Goal: Transaction & Acquisition: Purchase product/service

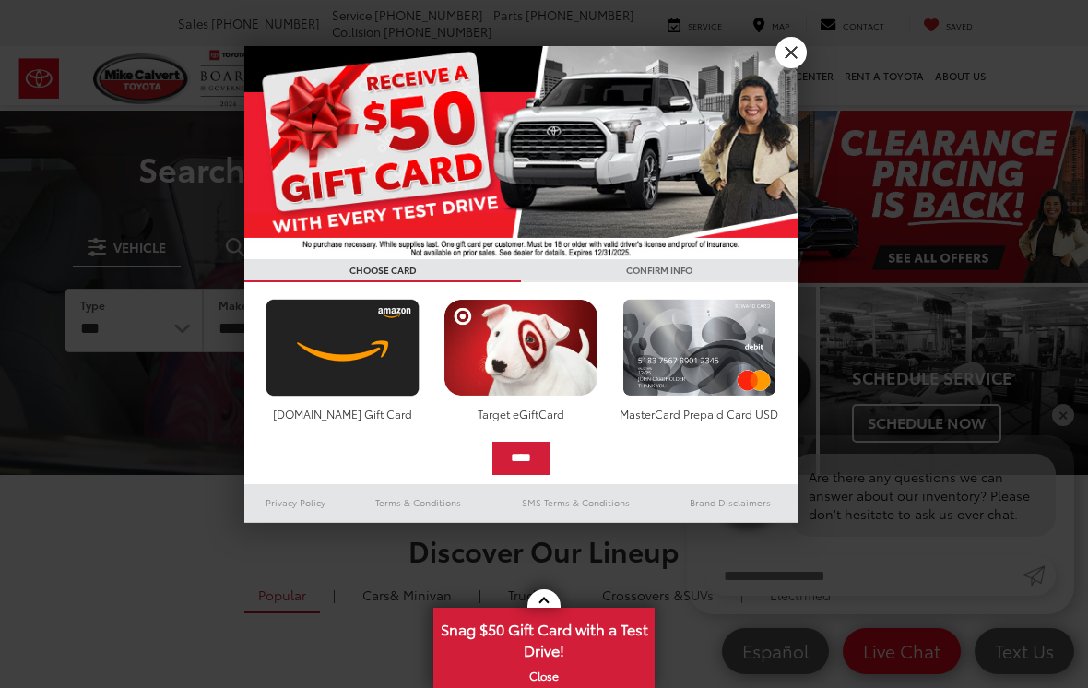
click at [796, 61] on link "X" at bounding box center [790, 52] width 31 height 31
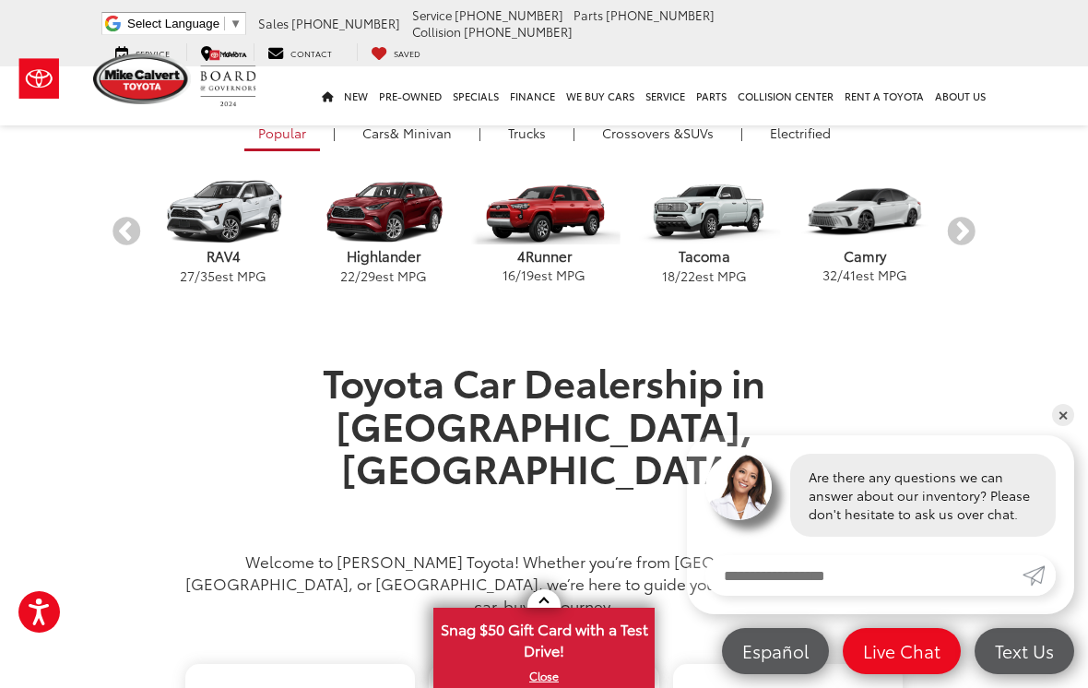
scroll to position [463, 0]
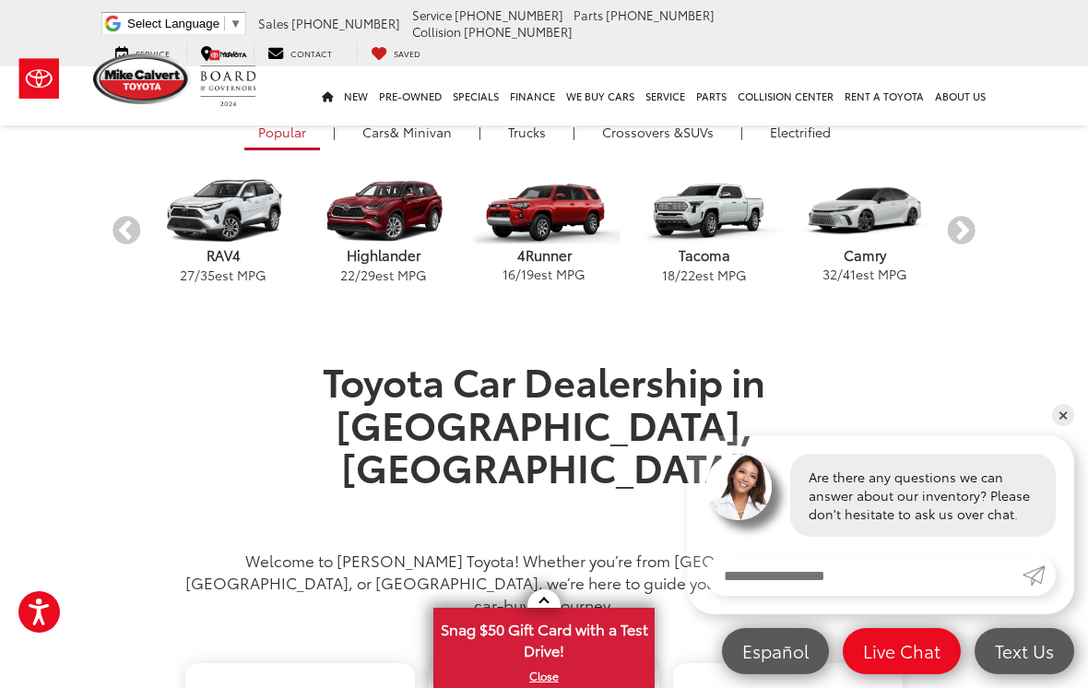
click at [960, 231] on button "Next" at bounding box center [961, 231] width 32 height 32
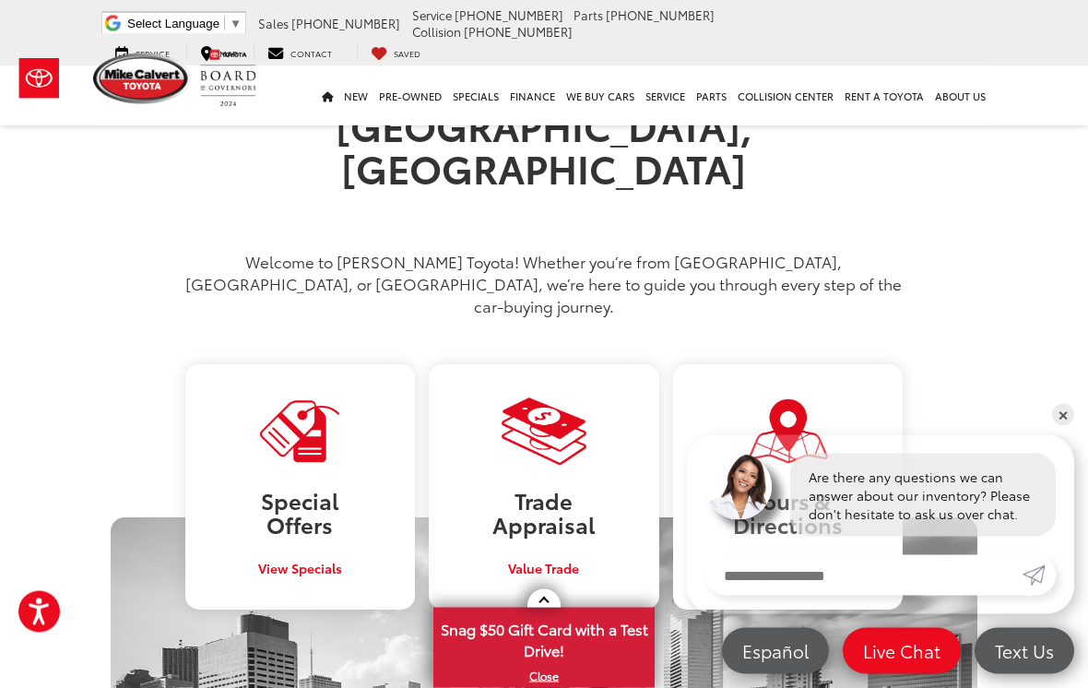
scroll to position [761, 0]
click at [1074, 438] on section "Toyota Car Dealership in Houston, TX Welcome to Mike Calvert Toyota! Whether yo…" at bounding box center [544, 632] width 1088 height 1144
click at [1071, 426] on link "✕" at bounding box center [1063, 415] width 22 height 22
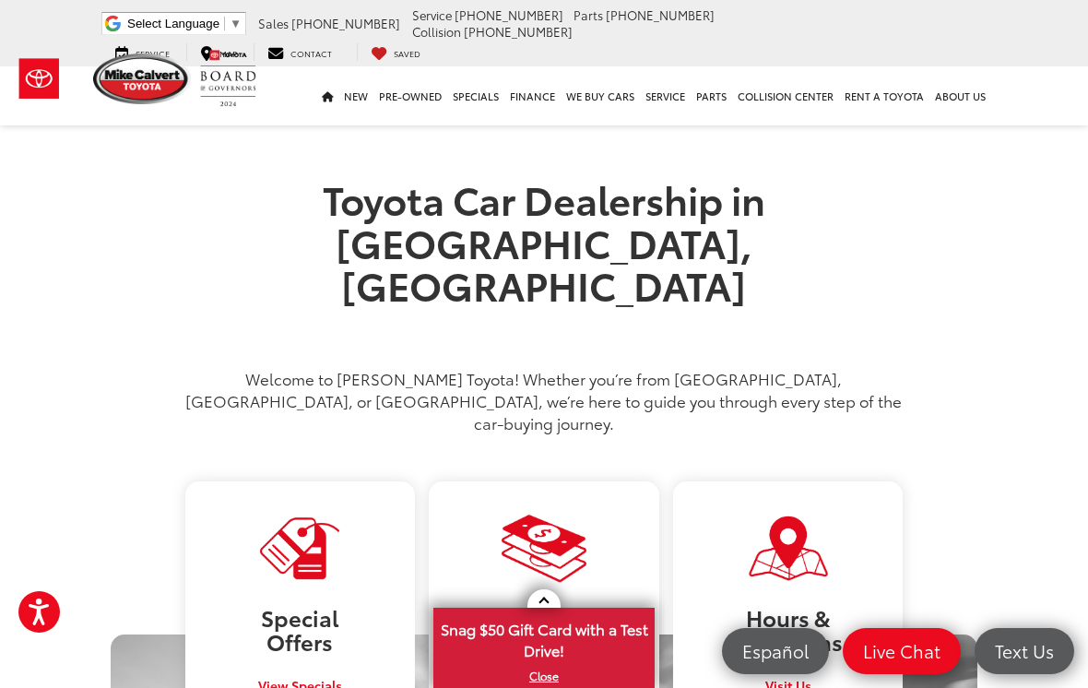
scroll to position [0, 0]
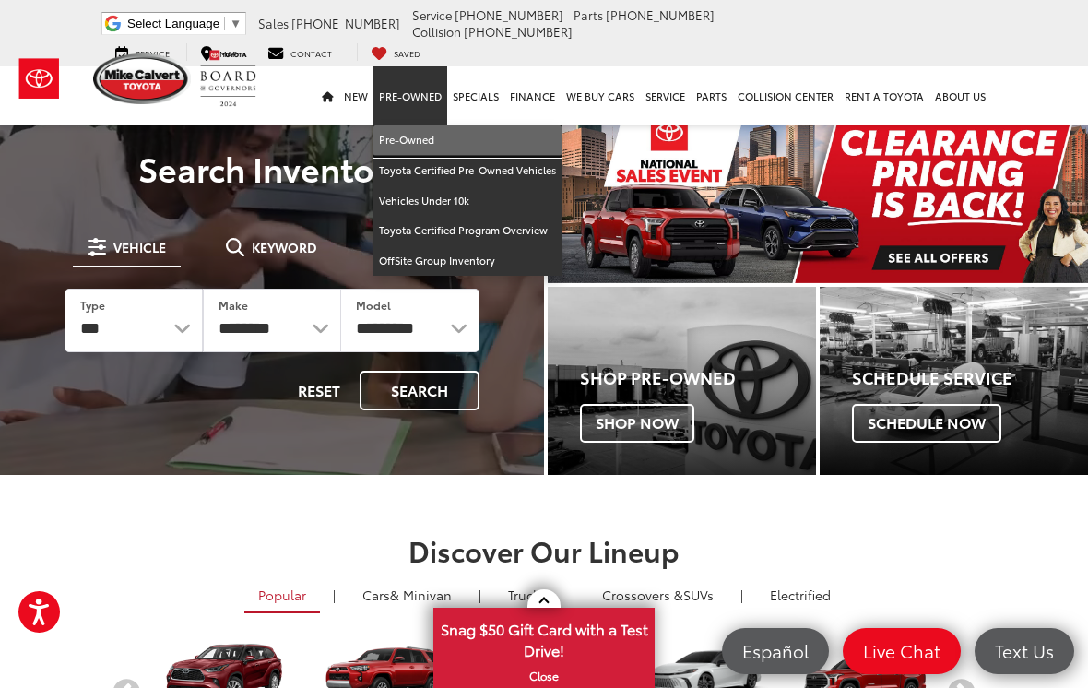
click at [429, 125] on link "Pre-Owned" at bounding box center [467, 140] width 188 height 30
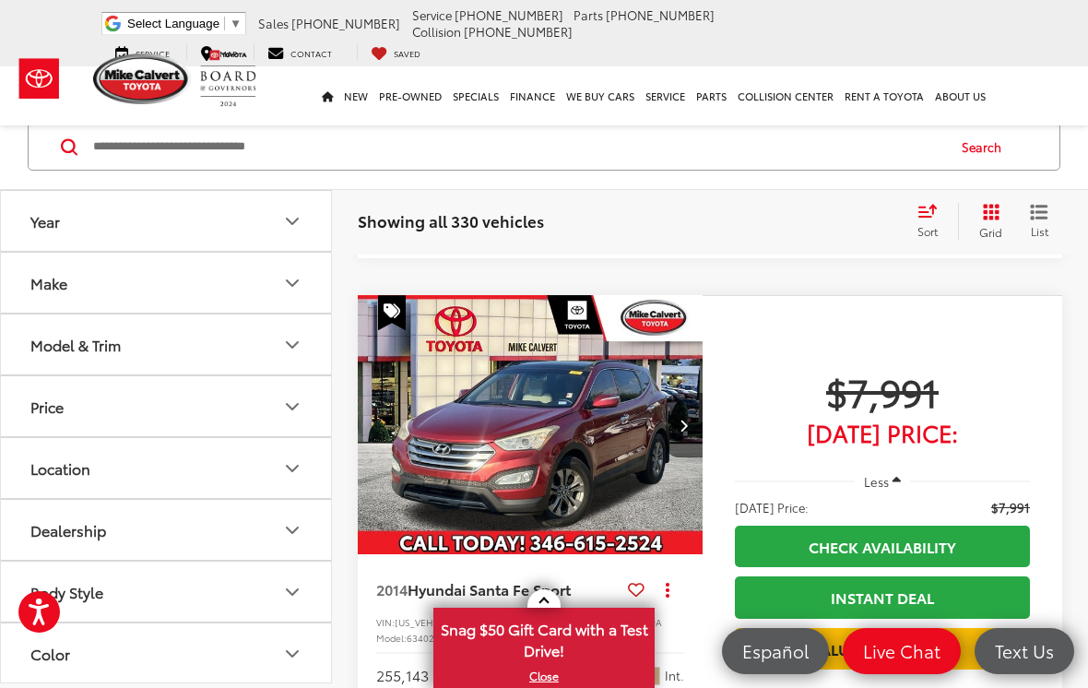
scroll to position [5596, 0]
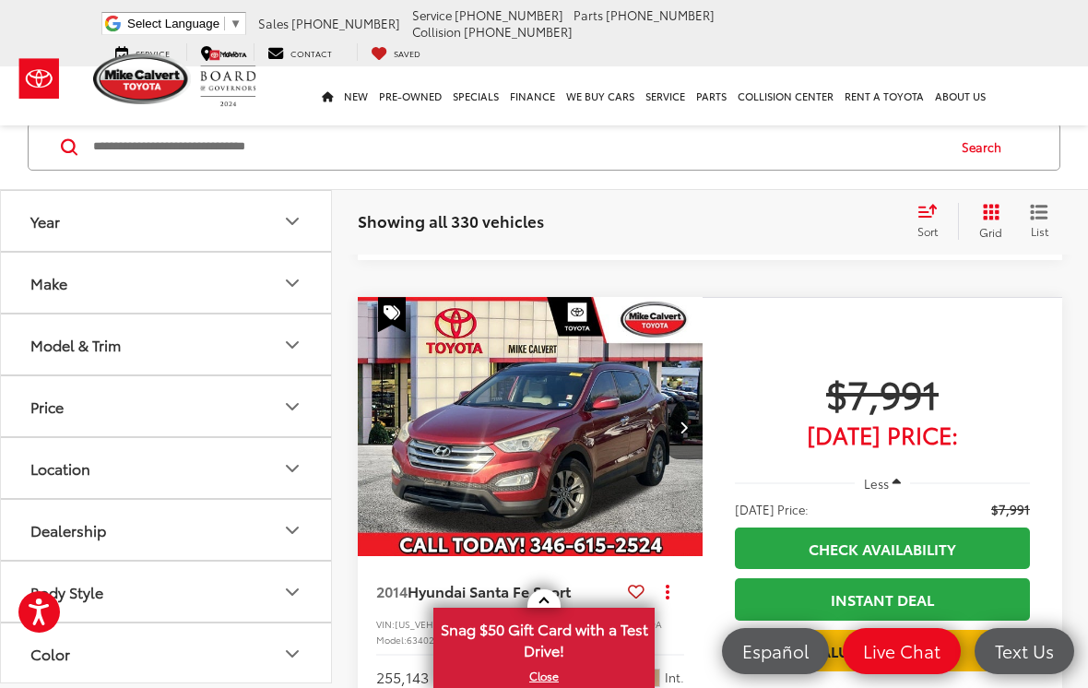
click at [51, 291] on div "Make" at bounding box center [48, 283] width 37 height 18
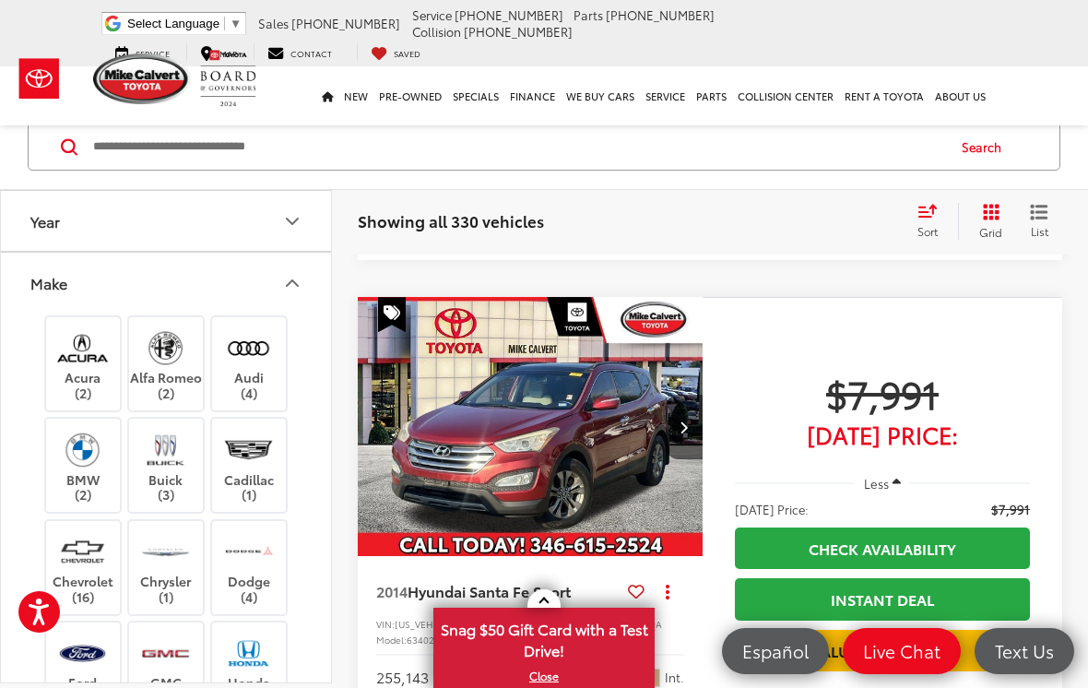
click at [294, 291] on icon "Make" at bounding box center [292, 283] width 22 height 22
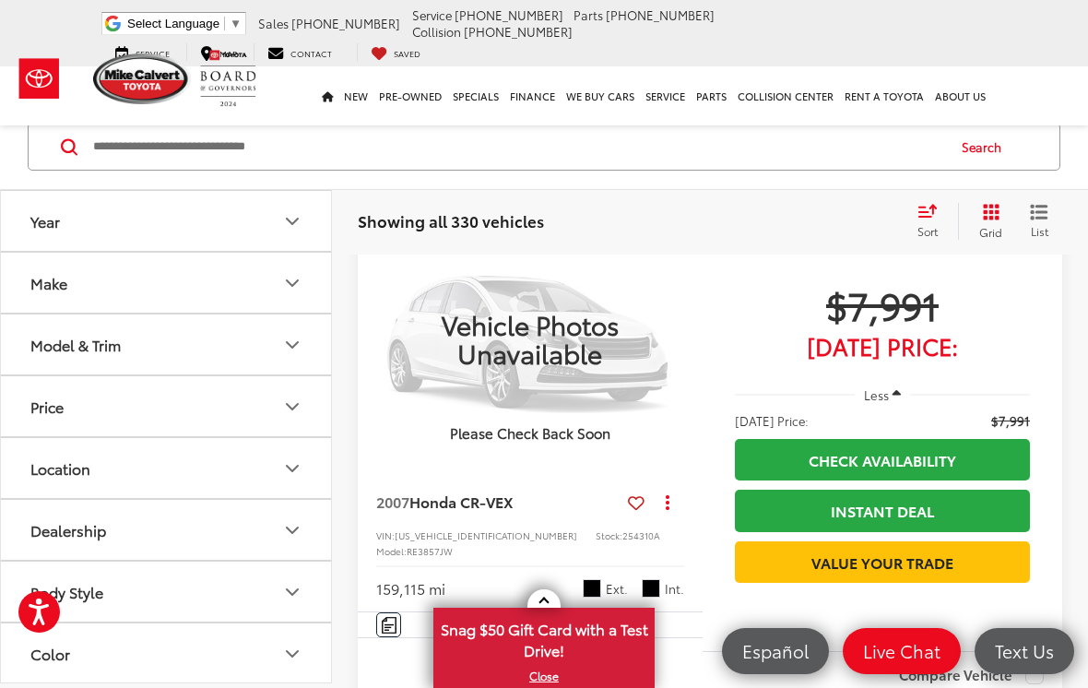
scroll to position [6238, 0]
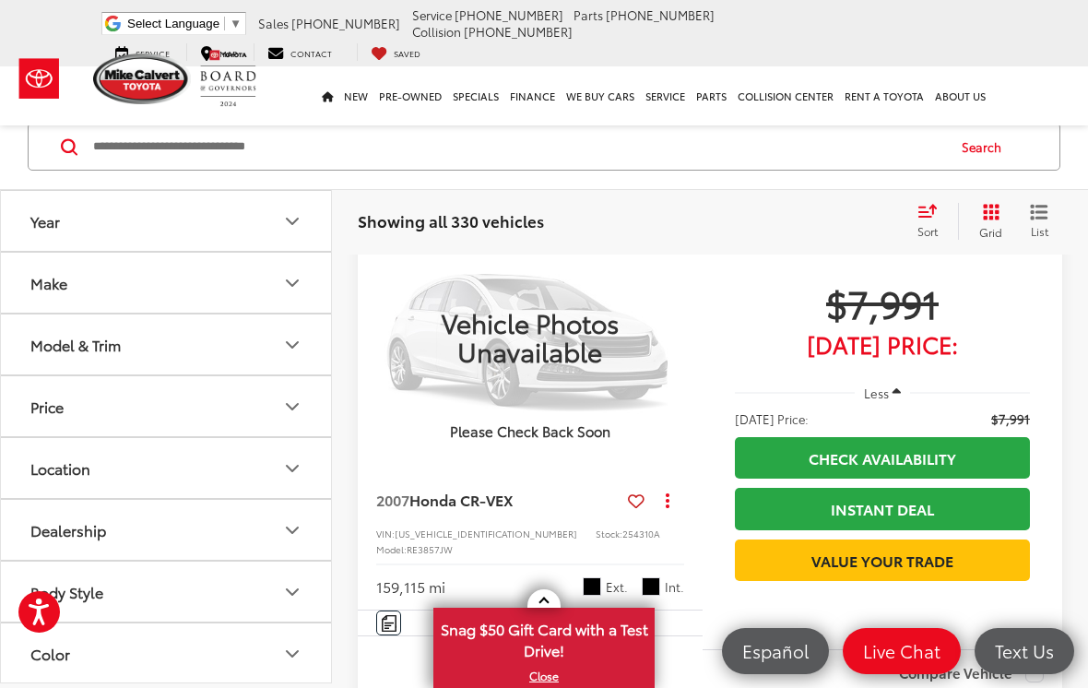
click at [196, 148] on input "Search by Make, Model, or Keyword" at bounding box center [517, 146] width 853 height 44
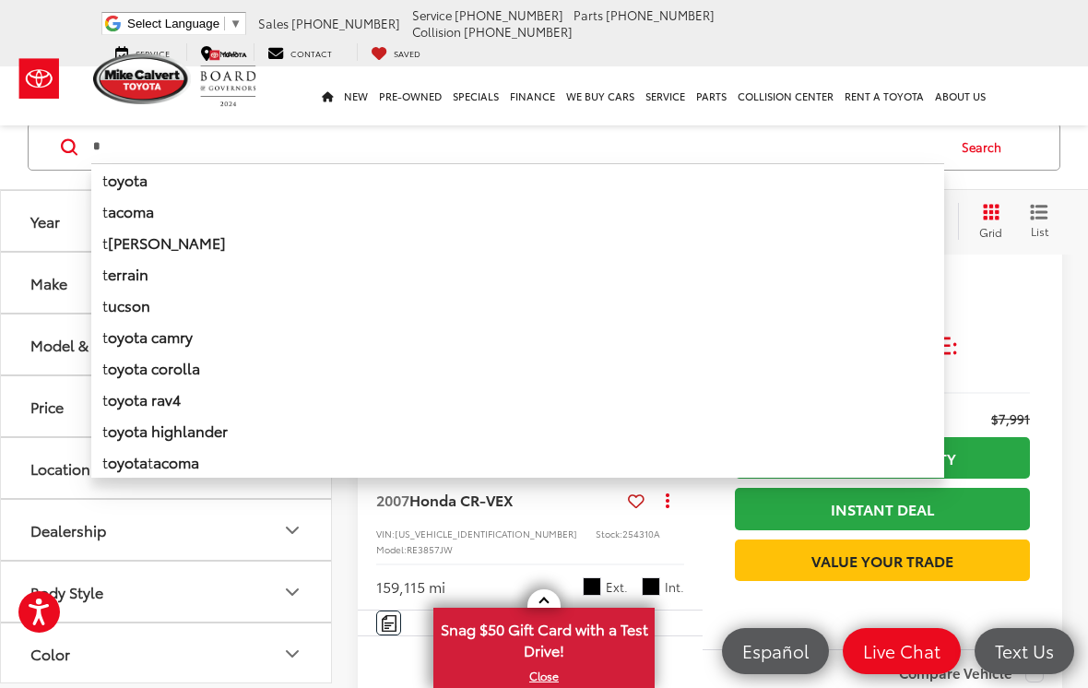
click at [176, 201] on li "t acoma" at bounding box center [517, 210] width 853 height 31
type input "******"
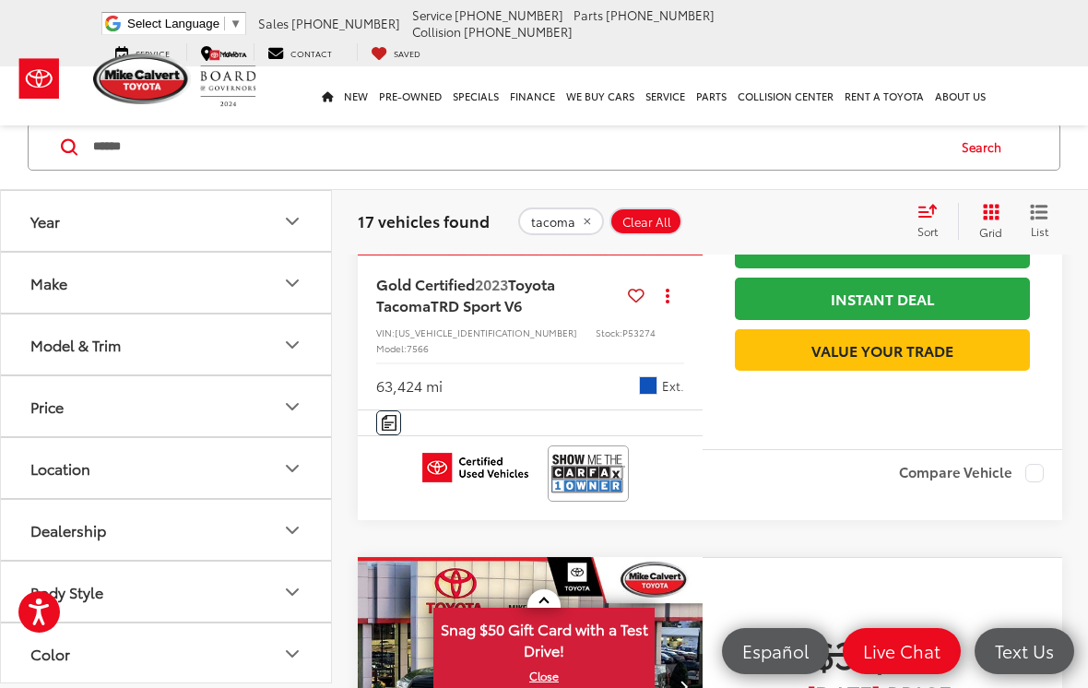
scroll to position [3172, 0]
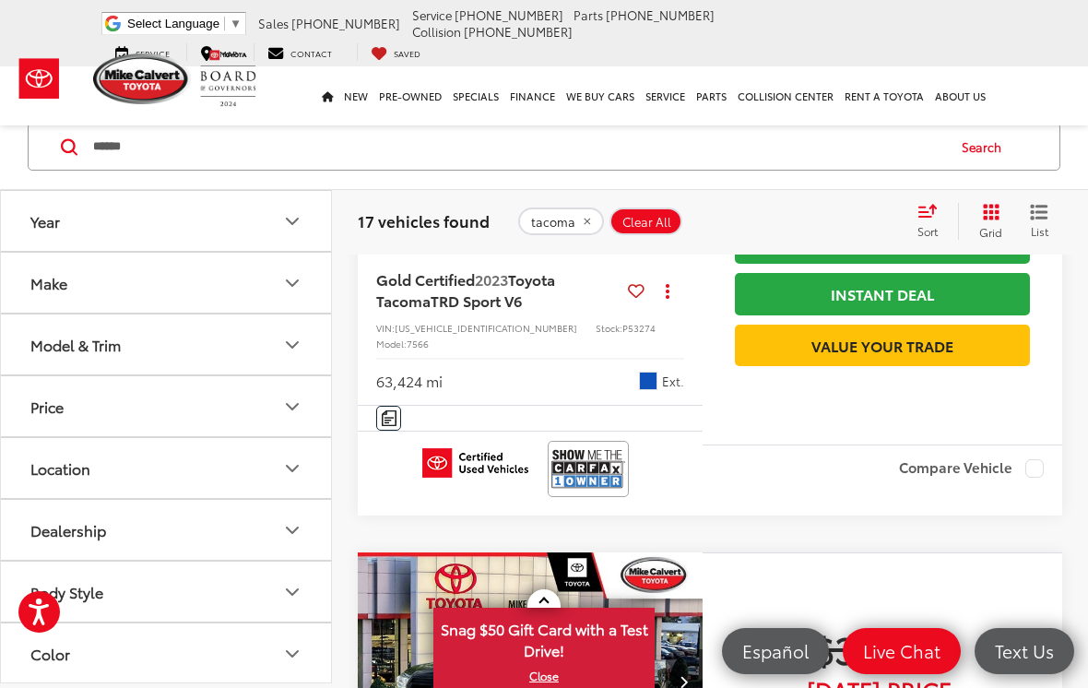
click at [577, 253] on img "2023 Toyota Tacoma TRD Sport V6 0" at bounding box center [531, 122] width 348 height 261
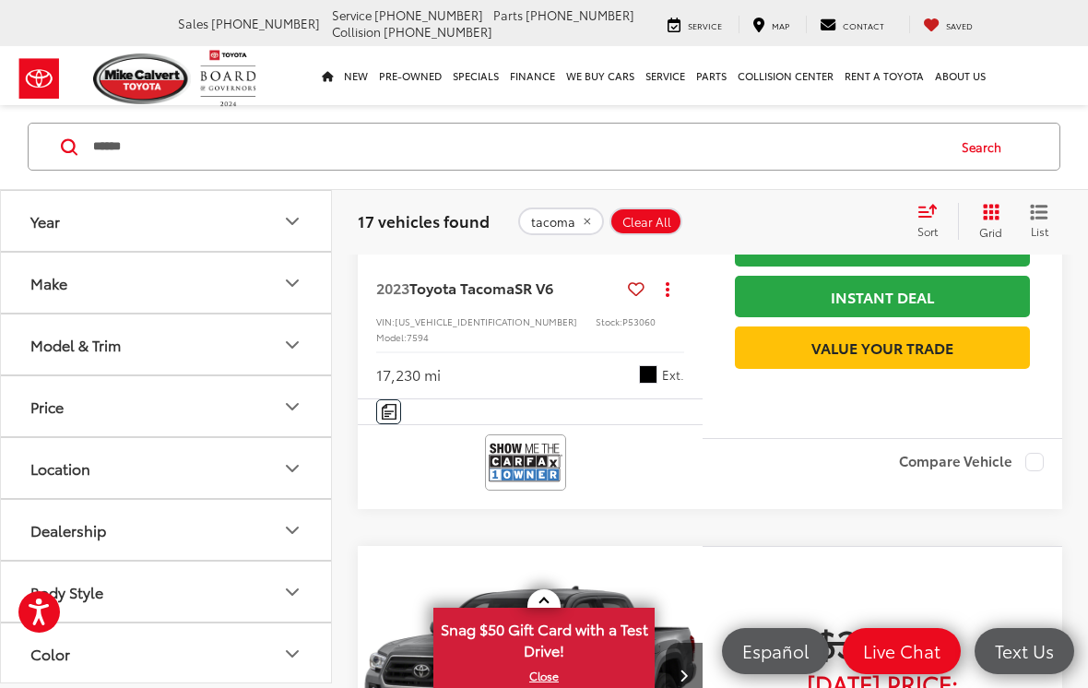
scroll to position [3745, 0]
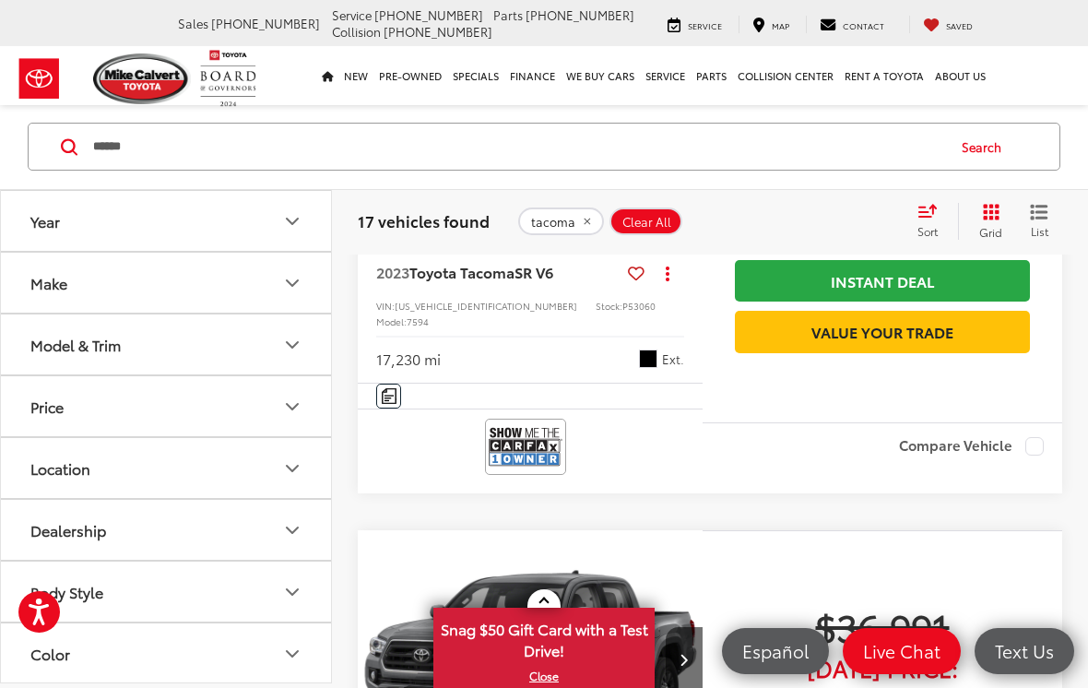
click at [574, 240] on img "2023 Toyota Tacoma SR V6 0" at bounding box center [531, 109] width 348 height 261
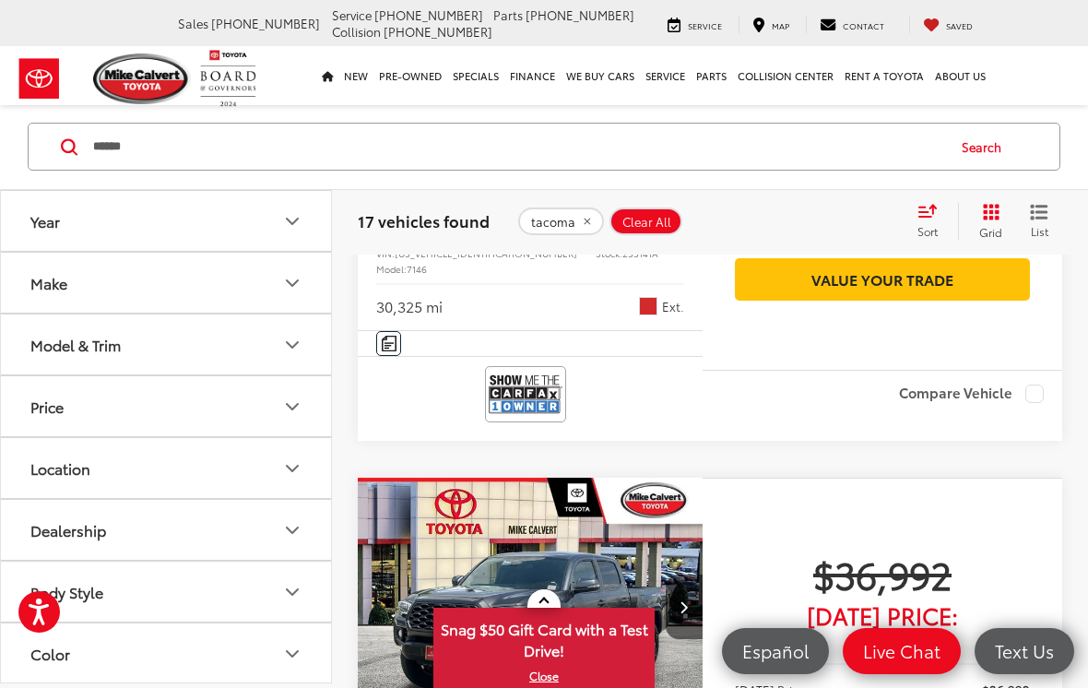
scroll to position [4359, 0]
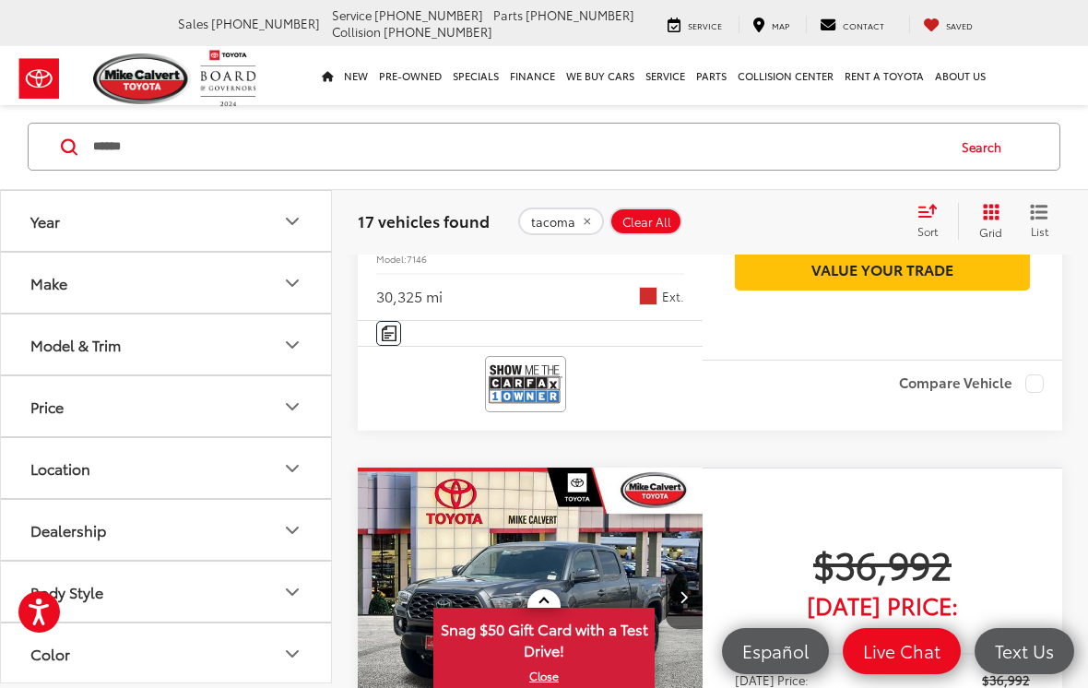
click at [567, 177] on img "2023 Toyota Tacoma TRD Sport V6 0" at bounding box center [531, 46] width 348 height 261
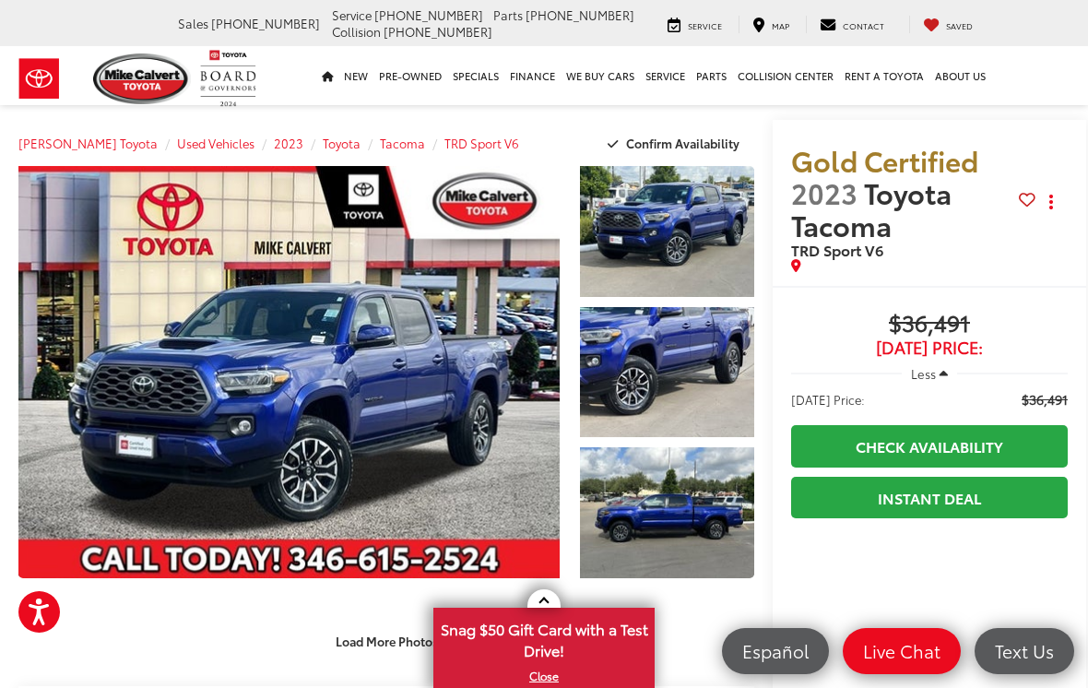
click at [461, 431] on link "Expand Photo 0" at bounding box center [288, 372] width 541 height 412
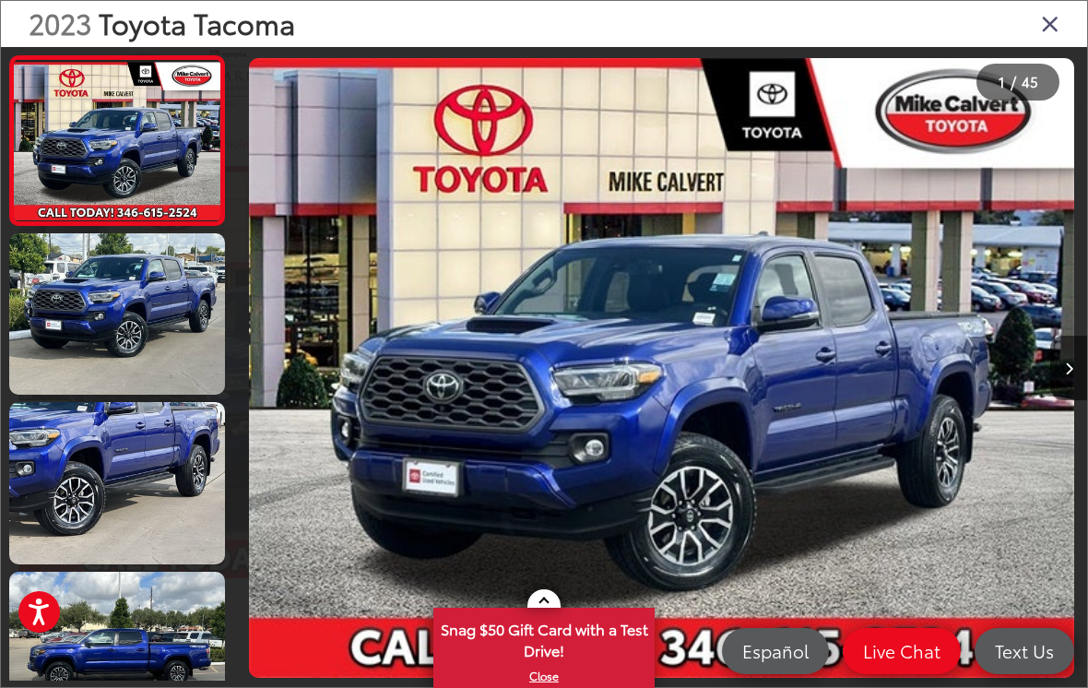
click at [1077, 385] on button "Next image" at bounding box center [1068, 368] width 37 height 65
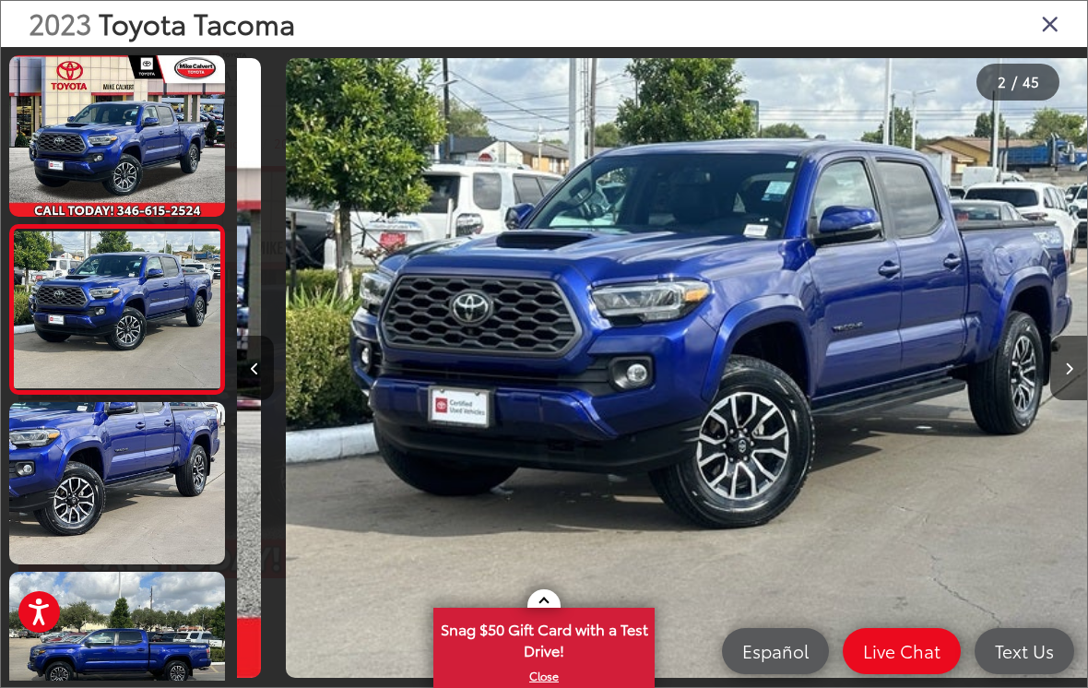
scroll to position [0, 850]
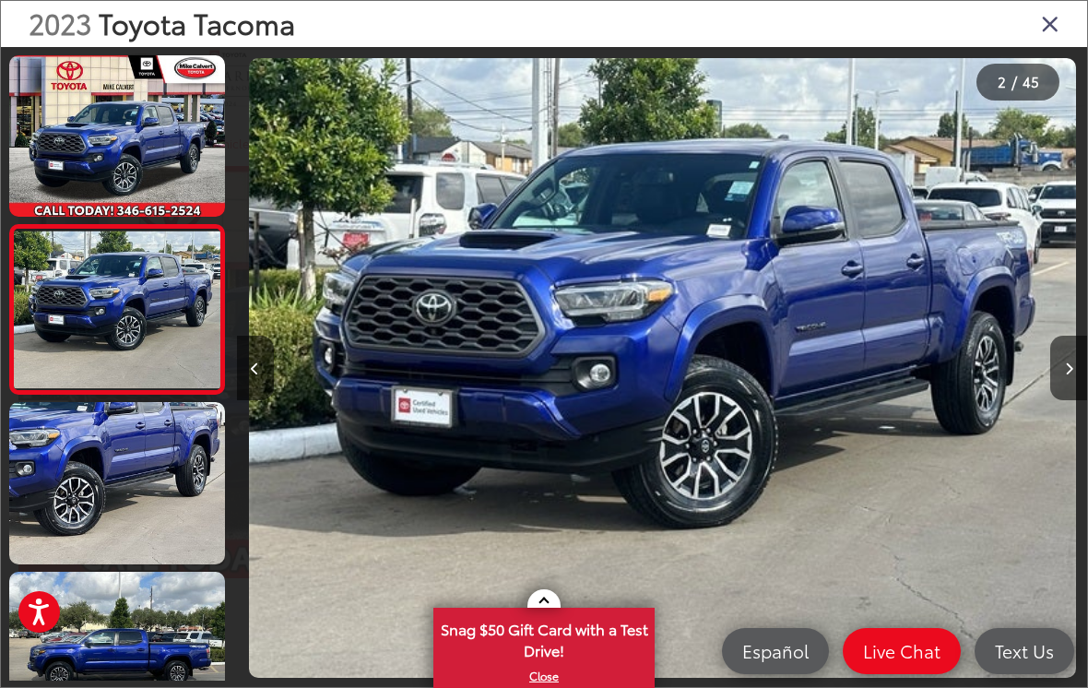
click at [1068, 394] on button "Next image" at bounding box center [1068, 368] width 37 height 65
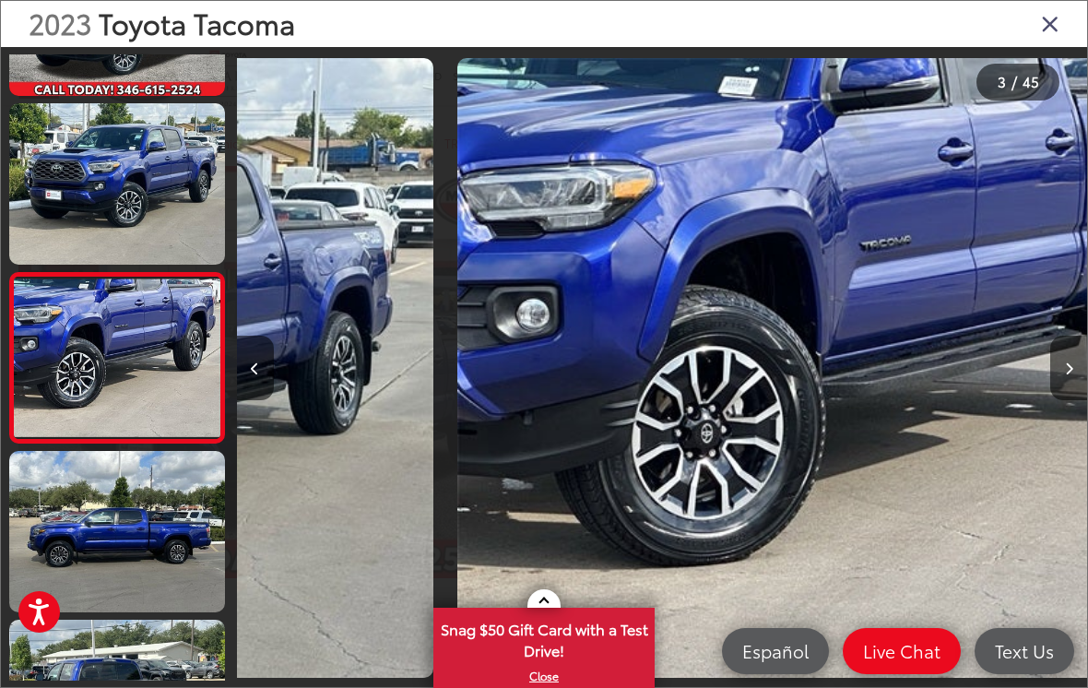
scroll to position [164, 0]
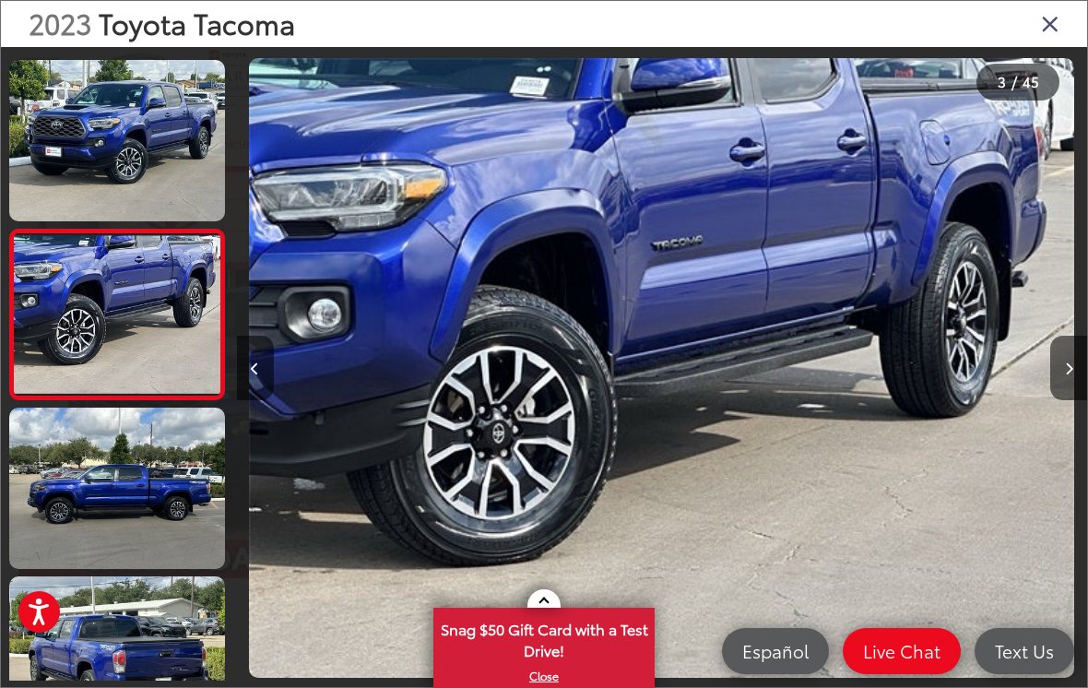
click at [1073, 383] on button "Next image" at bounding box center [1068, 368] width 37 height 65
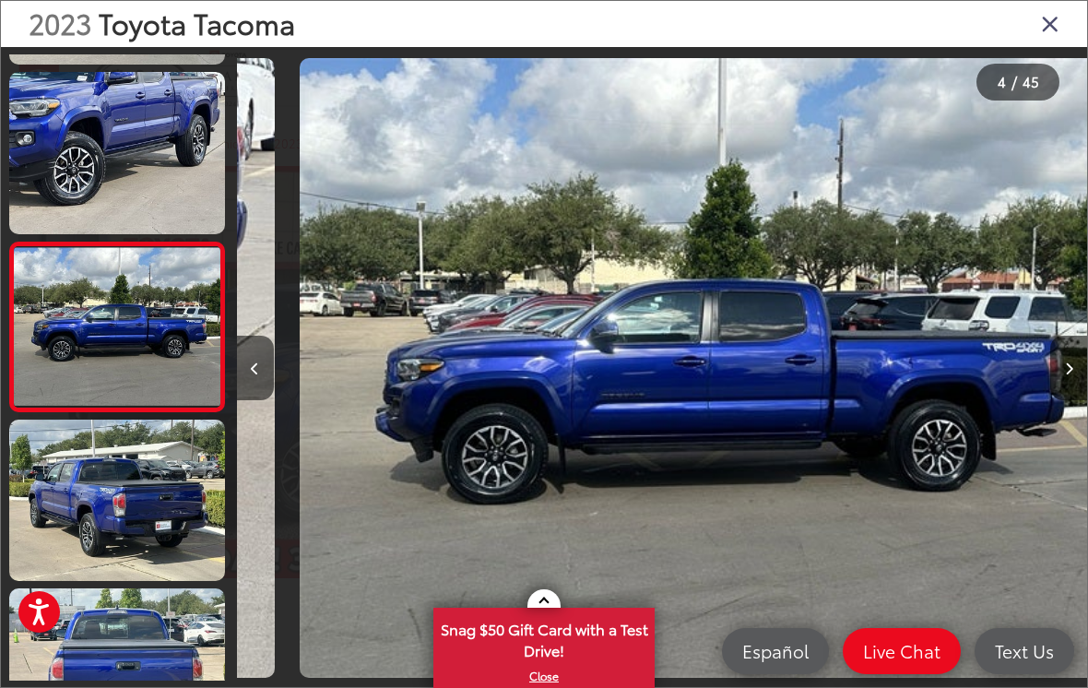
scroll to position [0, 2551]
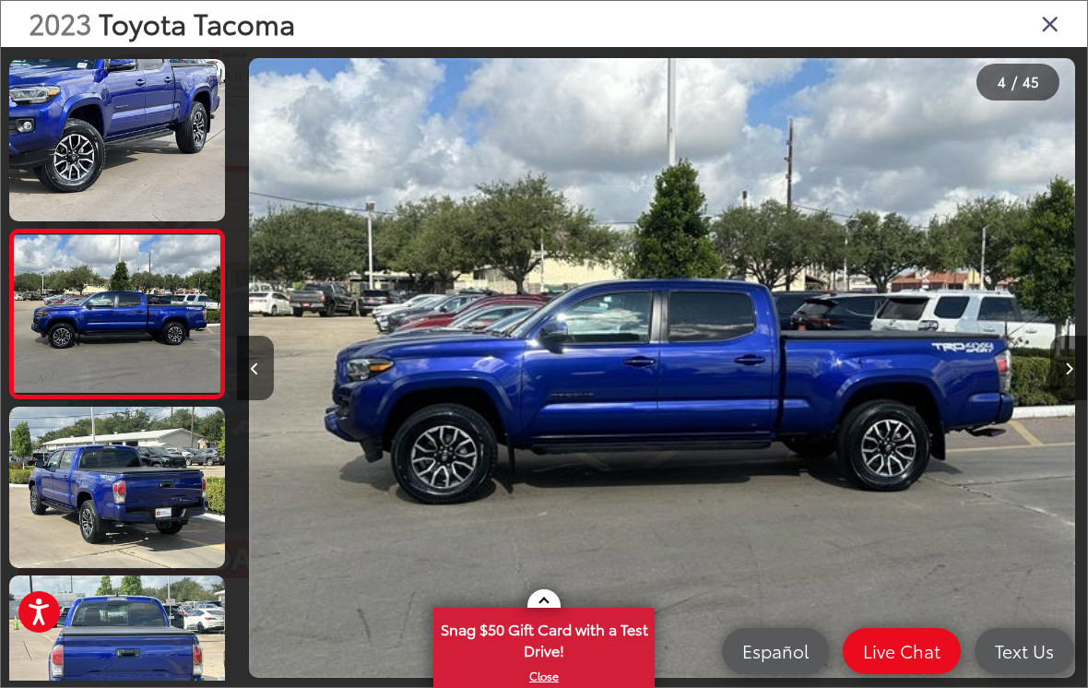
click at [1062, 393] on button "Next image" at bounding box center [1068, 368] width 37 height 65
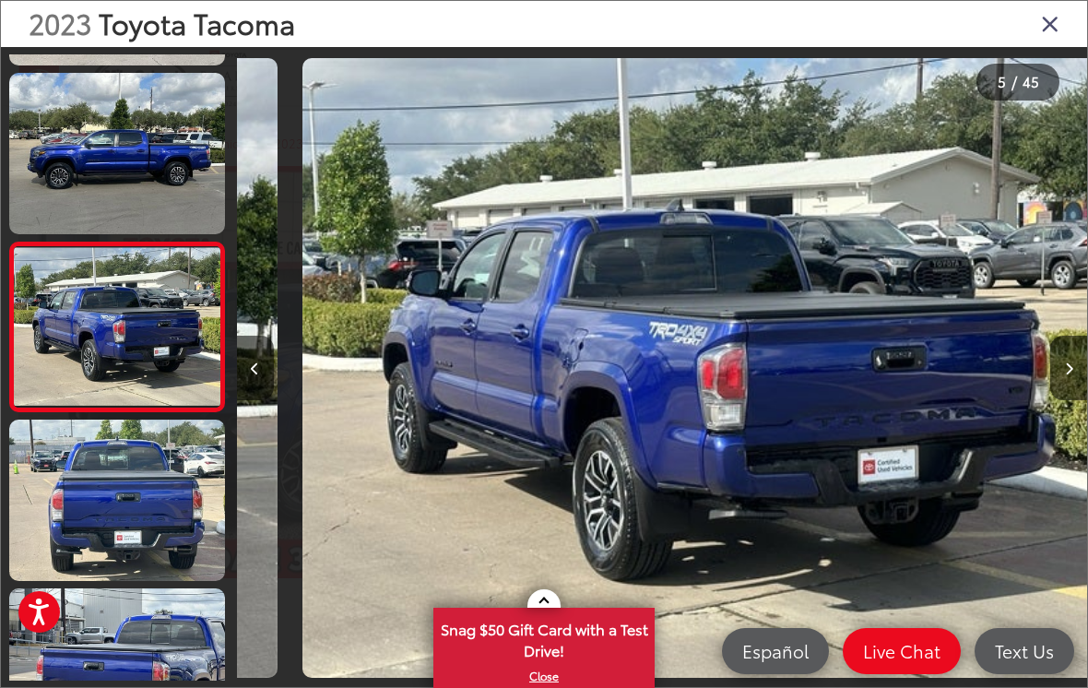
scroll to position [0, 3401]
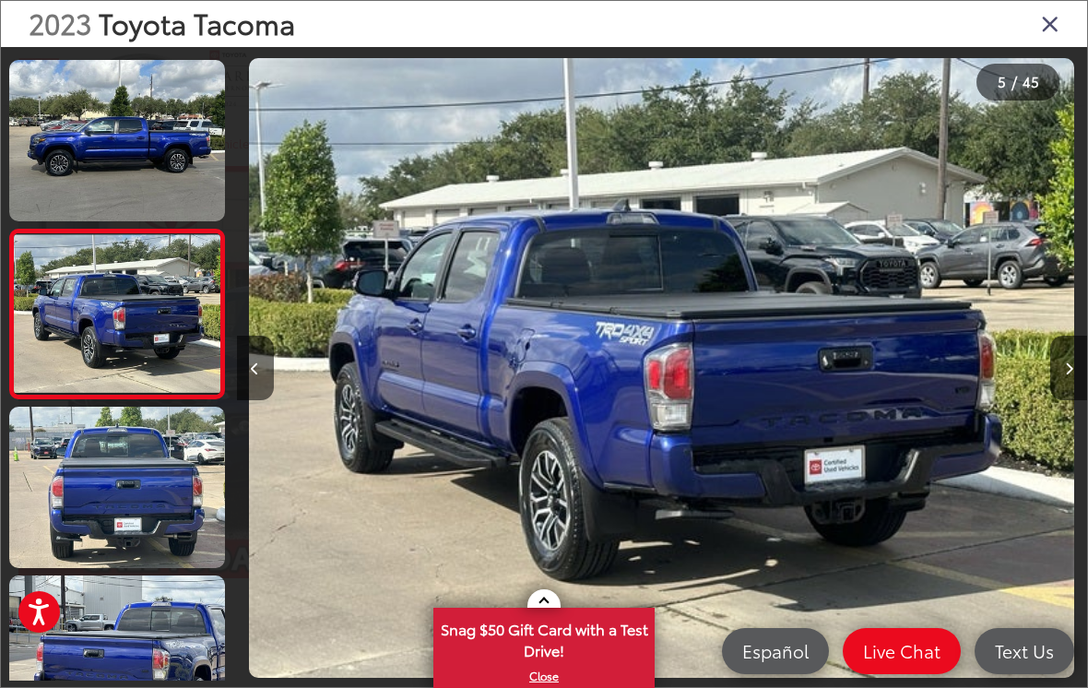
click at [1077, 390] on button "Next image" at bounding box center [1068, 368] width 37 height 65
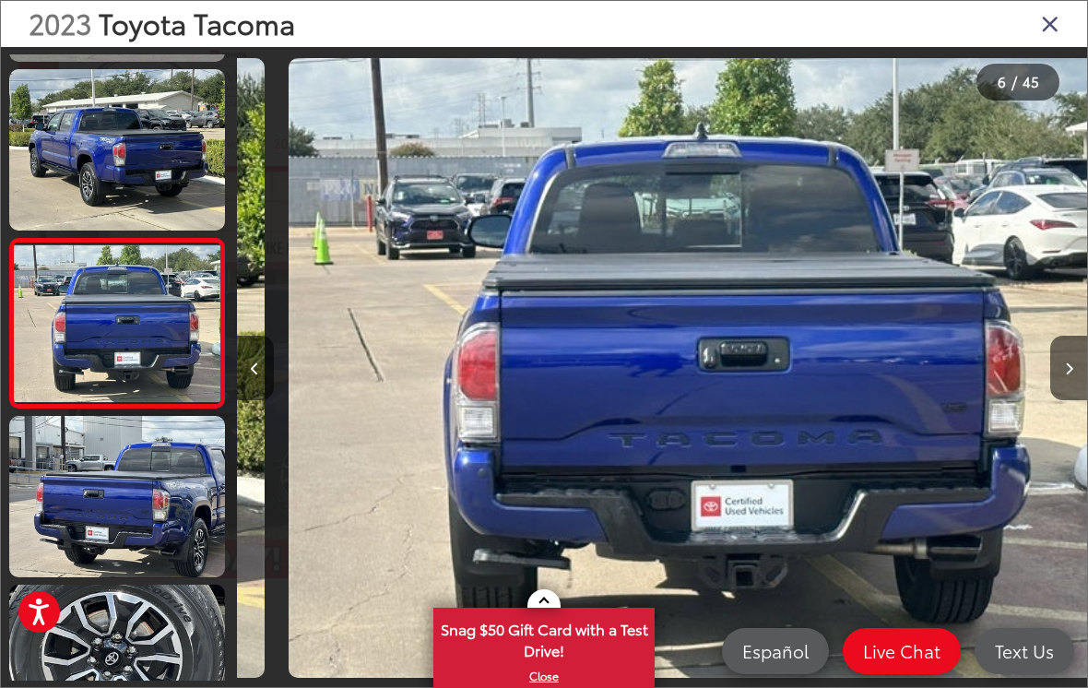
scroll to position [0, 4251]
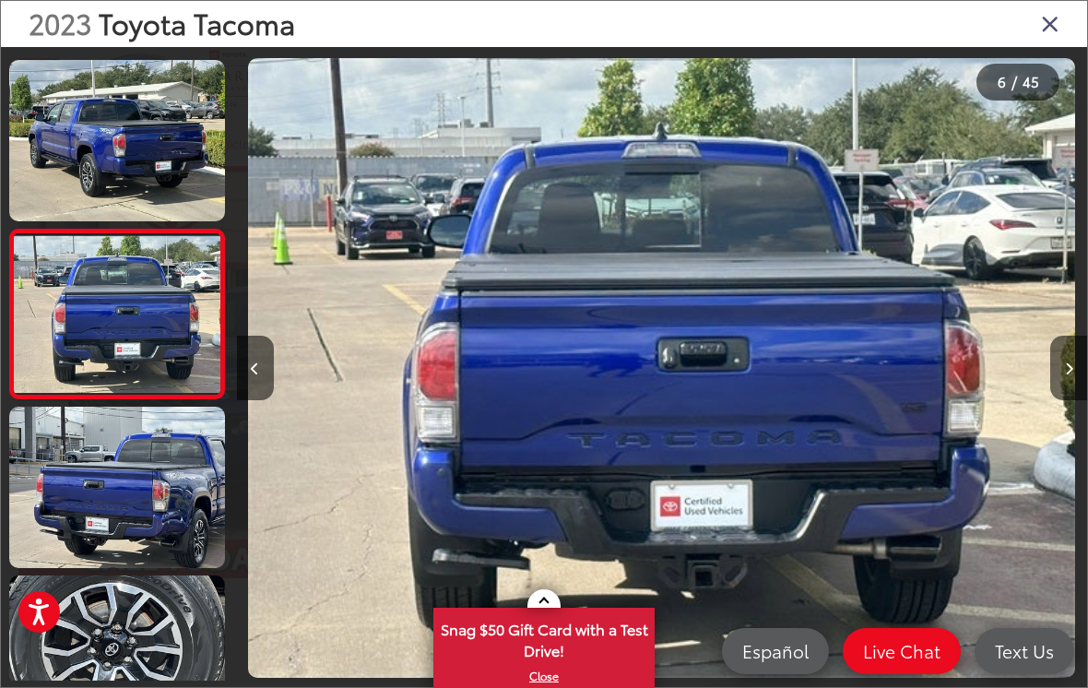
click at [1080, 393] on button "Next image" at bounding box center [1068, 368] width 37 height 65
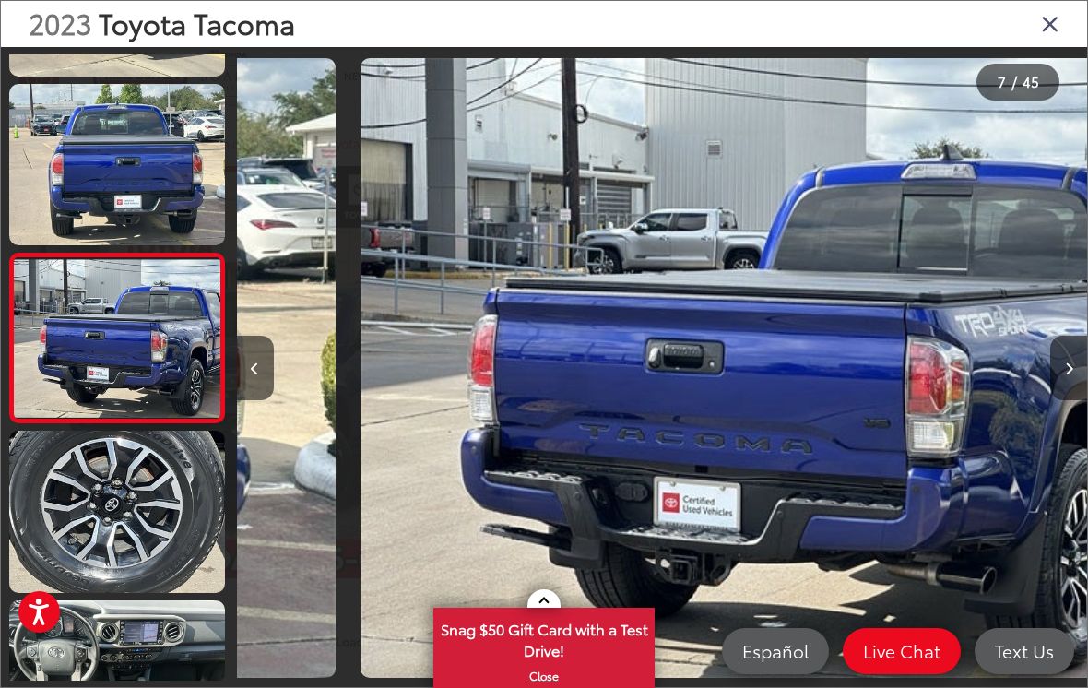
scroll to position [0, 5101]
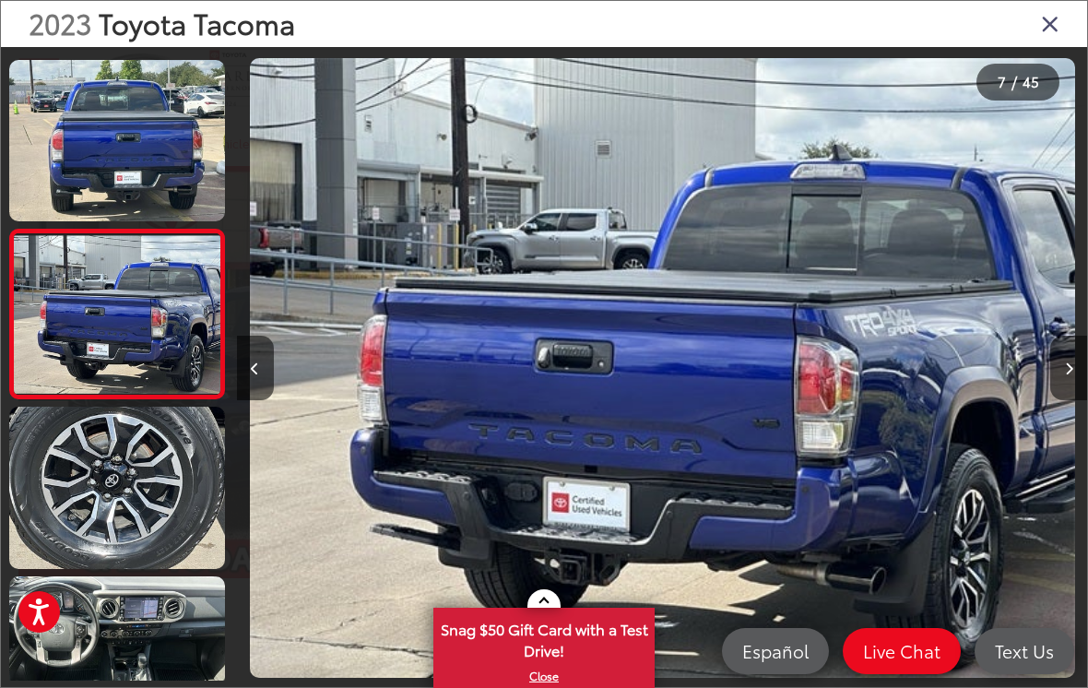
click at [1081, 398] on button "Next image" at bounding box center [1068, 368] width 37 height 65
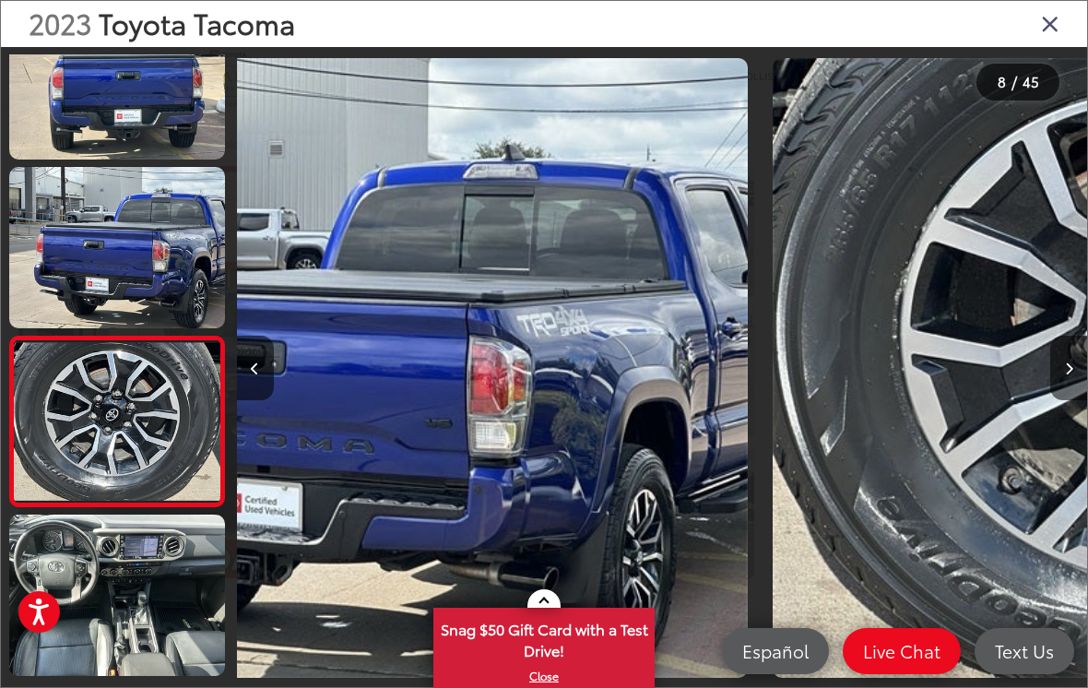
scroll to position [0, 0]
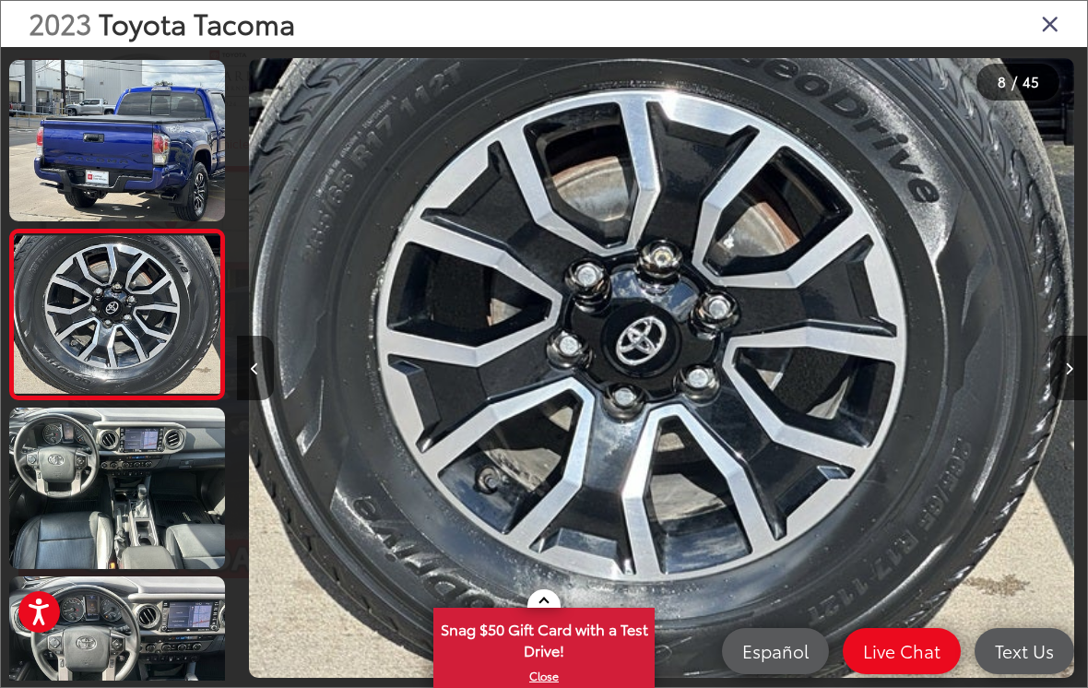
click at [1063, 384] on button "Next image" at bounding box center [1068, 368] width 37 height 65
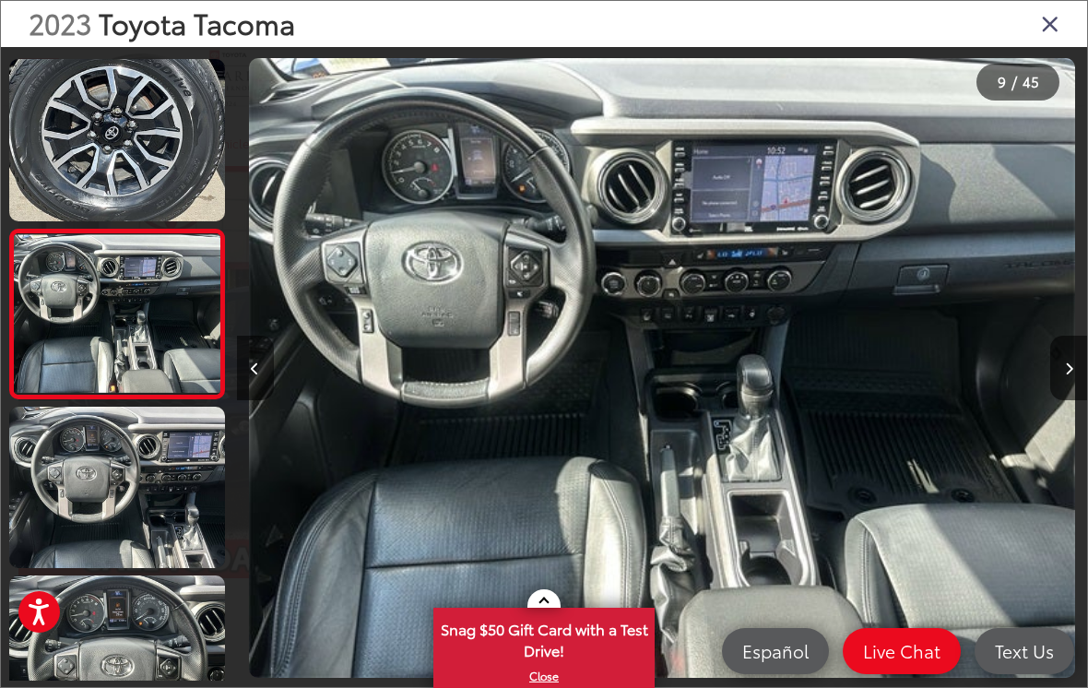
click at [1065, 390] on button "Next image" at bounding box center [1068, 368] width 37 height 65
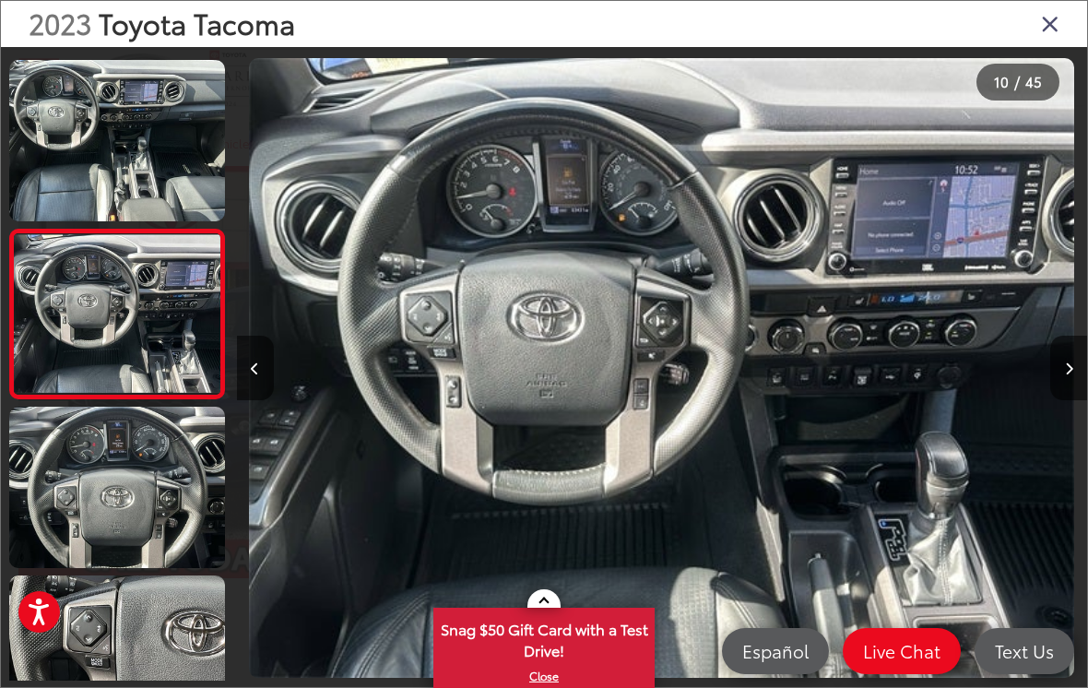
click at [1072, 391] on button "Next image" at bounding box center [1068, 368] width 37 height 65
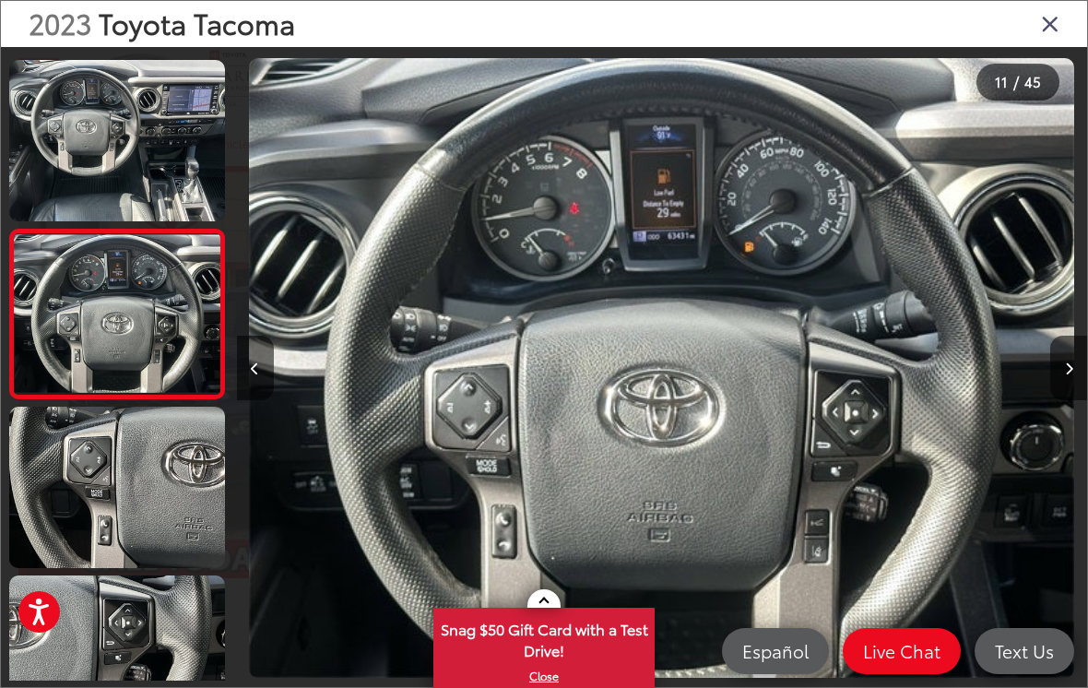
click at [1078, 390] on button "Next image" at bounding box center [1068, 368] width 37 height 65
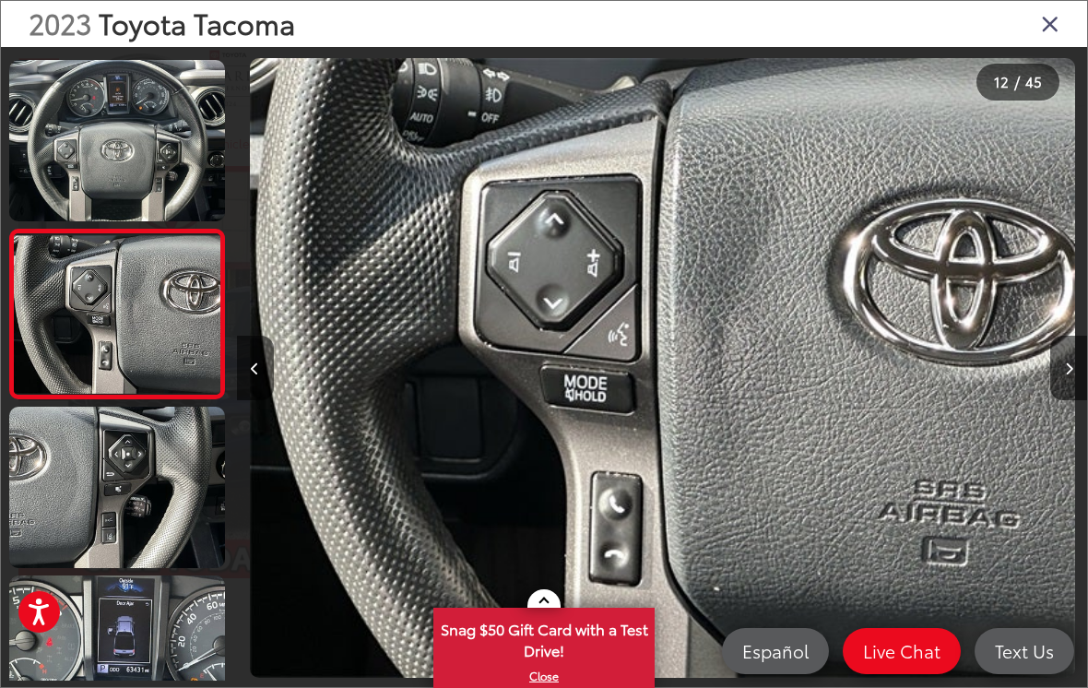
click at [1083, 392] on button "Next image" at bounding box center [1068, 368] width 37 height 65
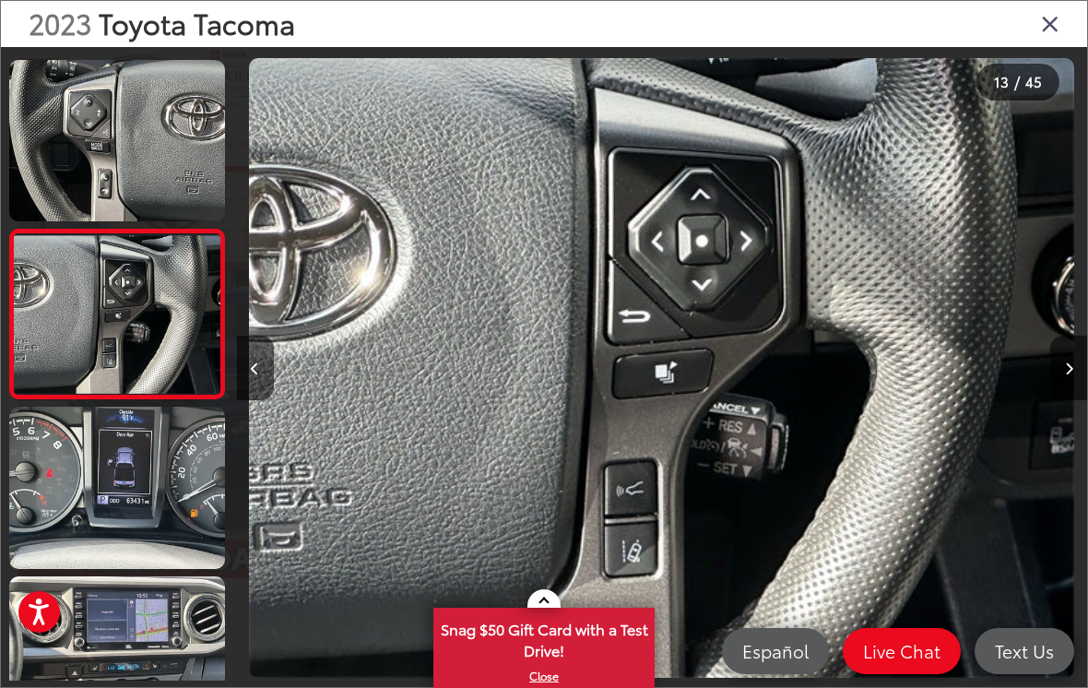
click at [1081, 383] on button "Next image" at bounding box center [1068, 368] width 37 height 65
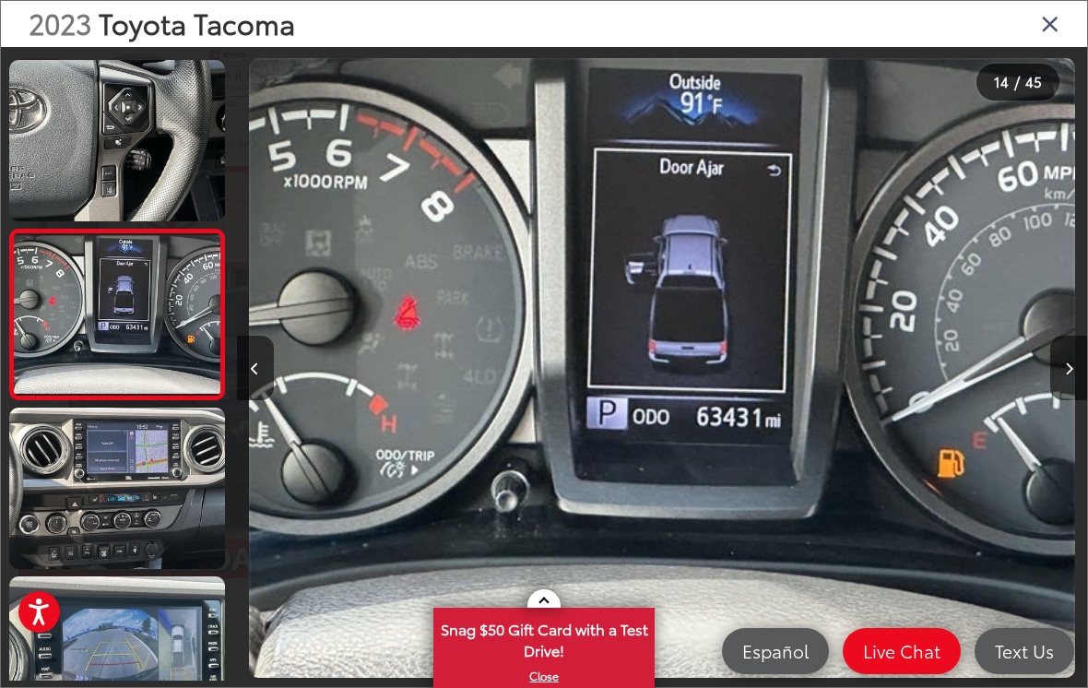
click at [1083, 390] on button "Next image" at bounding box center [1068, 368] width 37 height 65
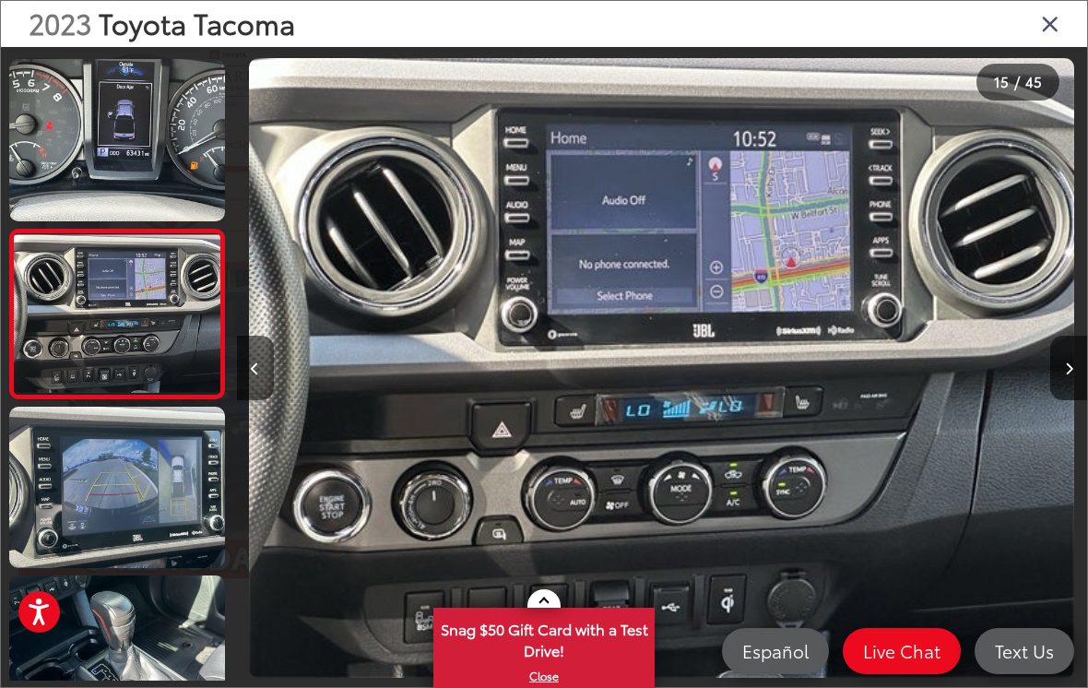
click at [1078, 386] on button "Next image" at bounding box center [1068, 368] width 37 height 65
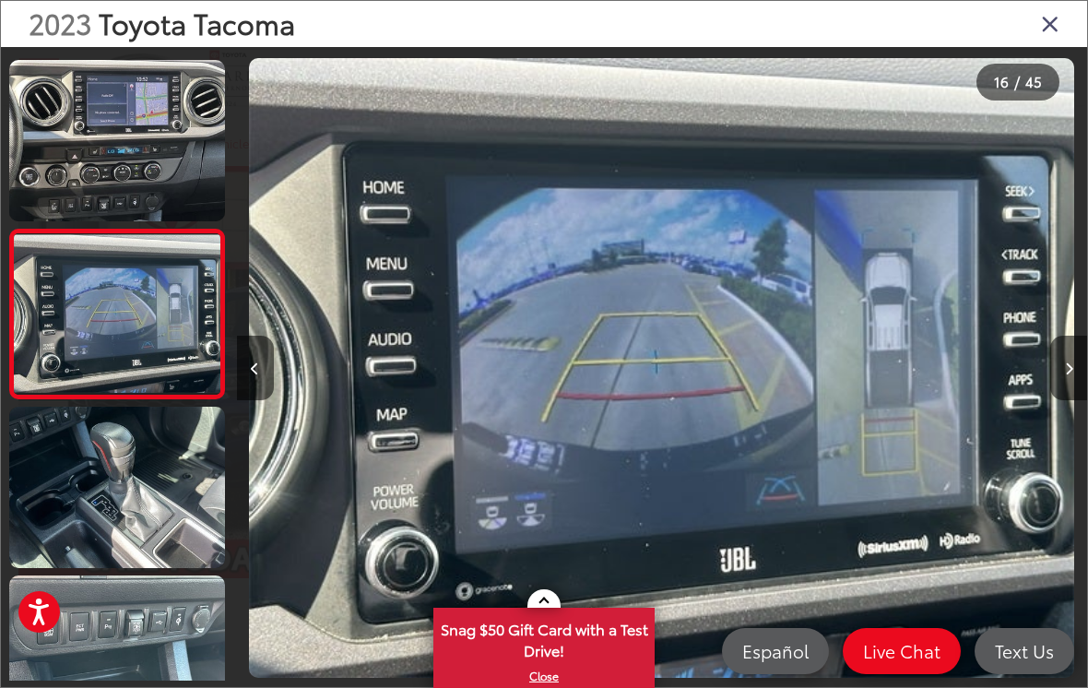
click at [1075, 395] on button "Next image" at bounding box center [1068, 368] width 37 height 65
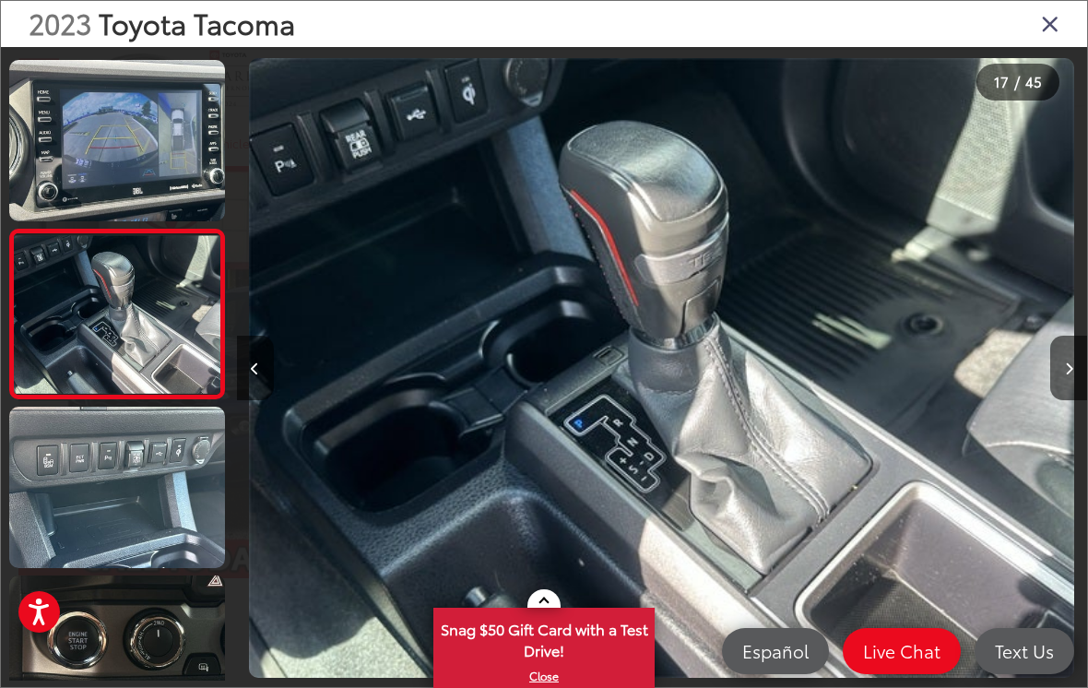
click at [1078, 386] on button "Next image" at bounding box center [1068, 368] width 37 height 65
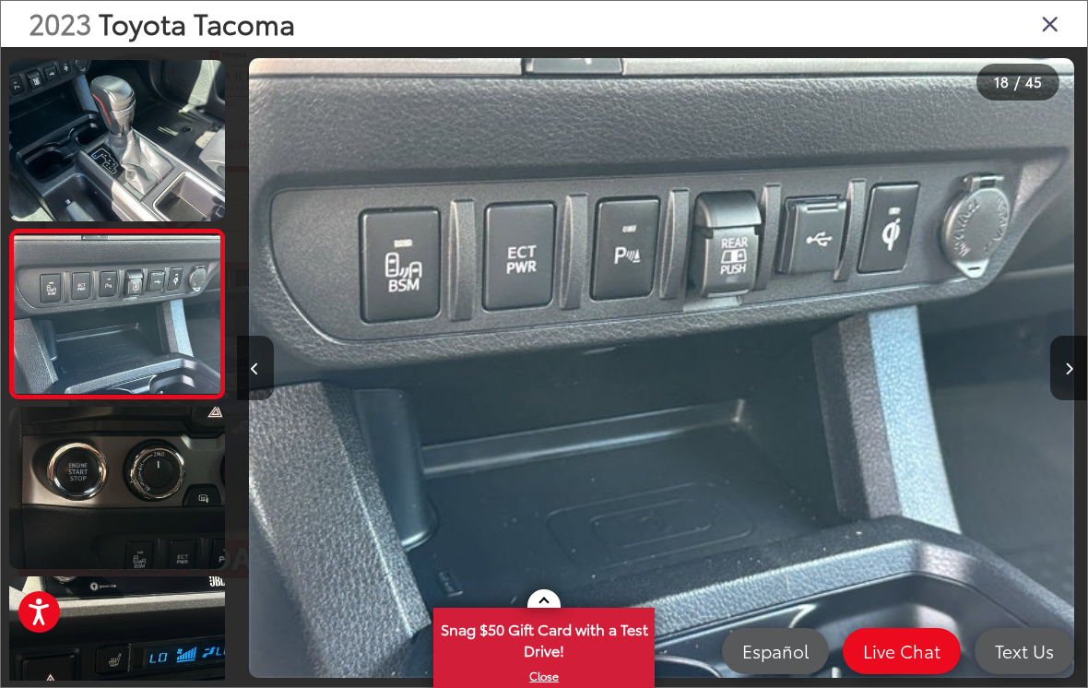
click at [1080, 383] on button "Next image" at bounding box center [1068, 368] width 37 height 65
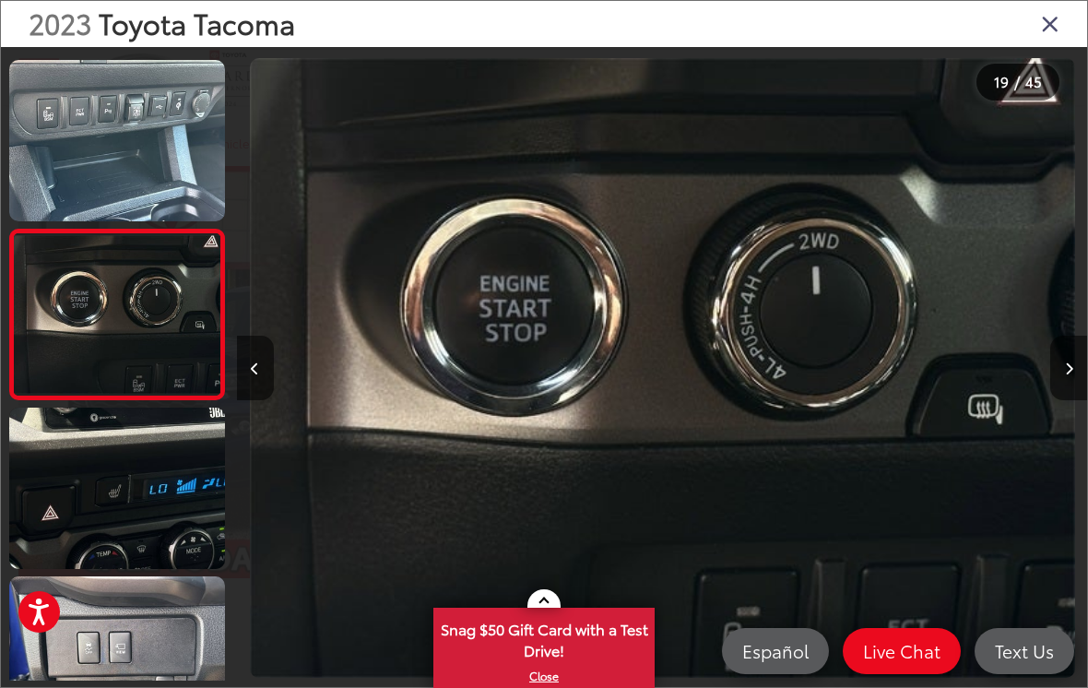
click at [1078, 383] on button "Next image" at bounding box center [1068, 368] width 37 height 65
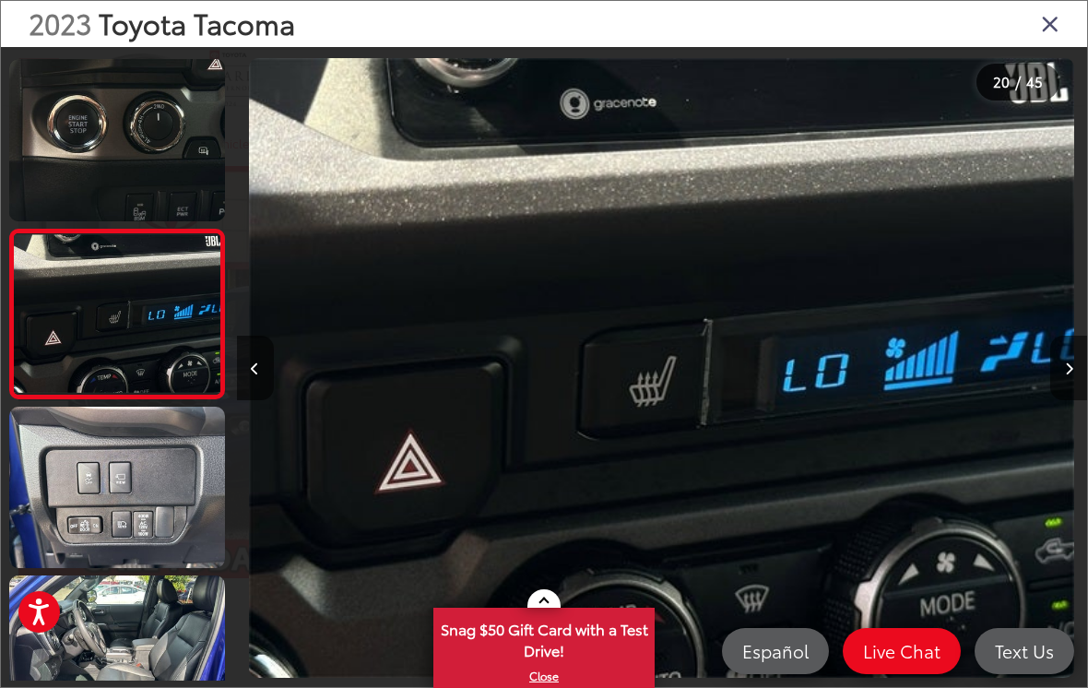
click at [1082, 380] on button "Next image" at bounding box center [1068, 368] width 37 height 65
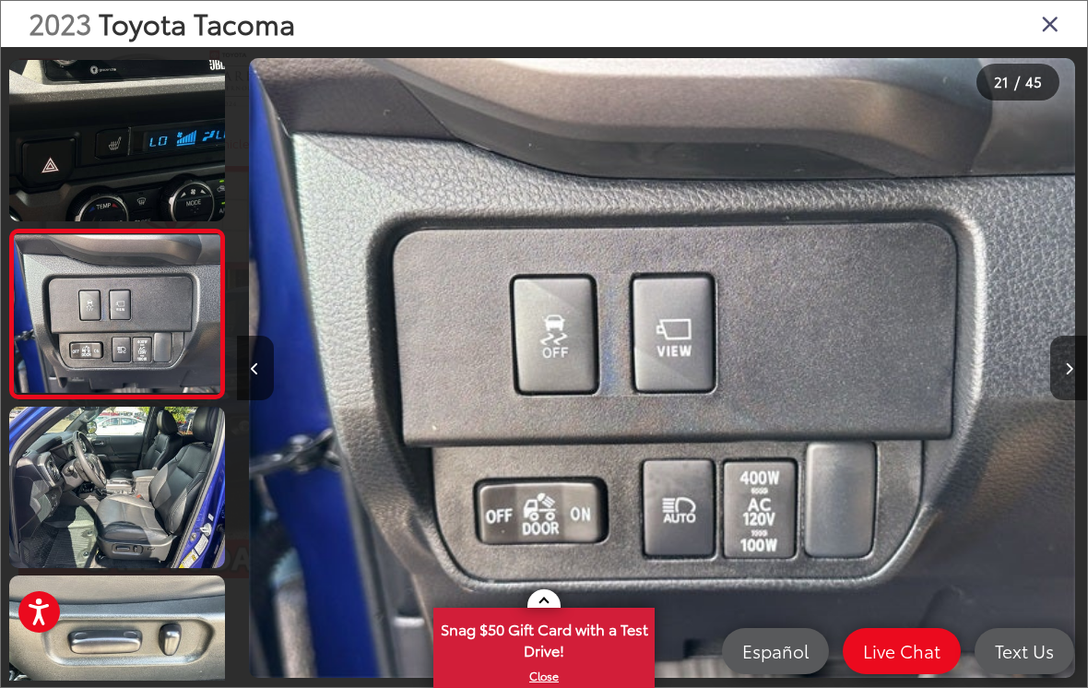
click at [1078, 384] on button "Next image" at bounding box center [1068, 368] width 37 height 65
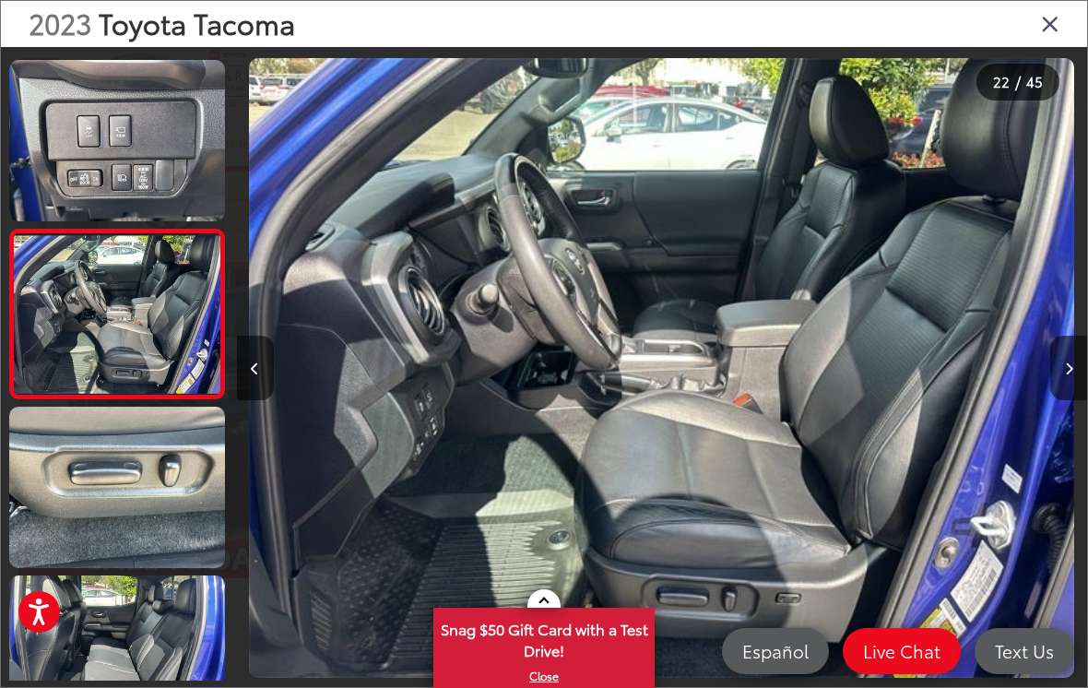
click at [1078, 387] on button "Next image" at bounding box center [1068, 368] width 37 height 65
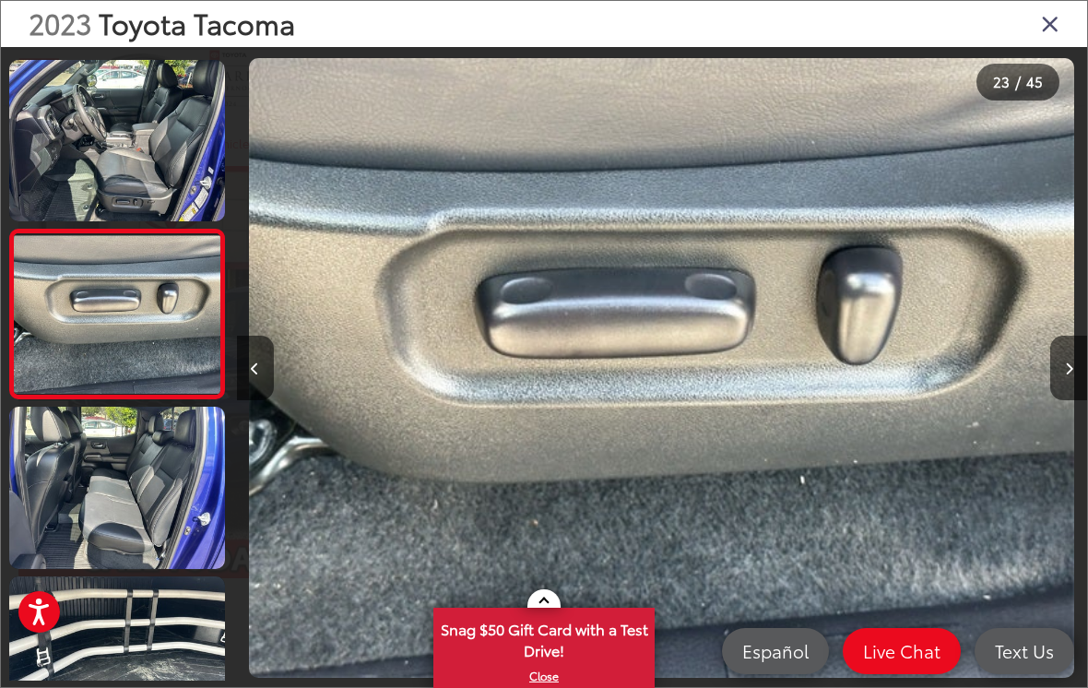
click at [1078, 391] on button "Next image" at bounding box center [1068, 368] width 37 height 65
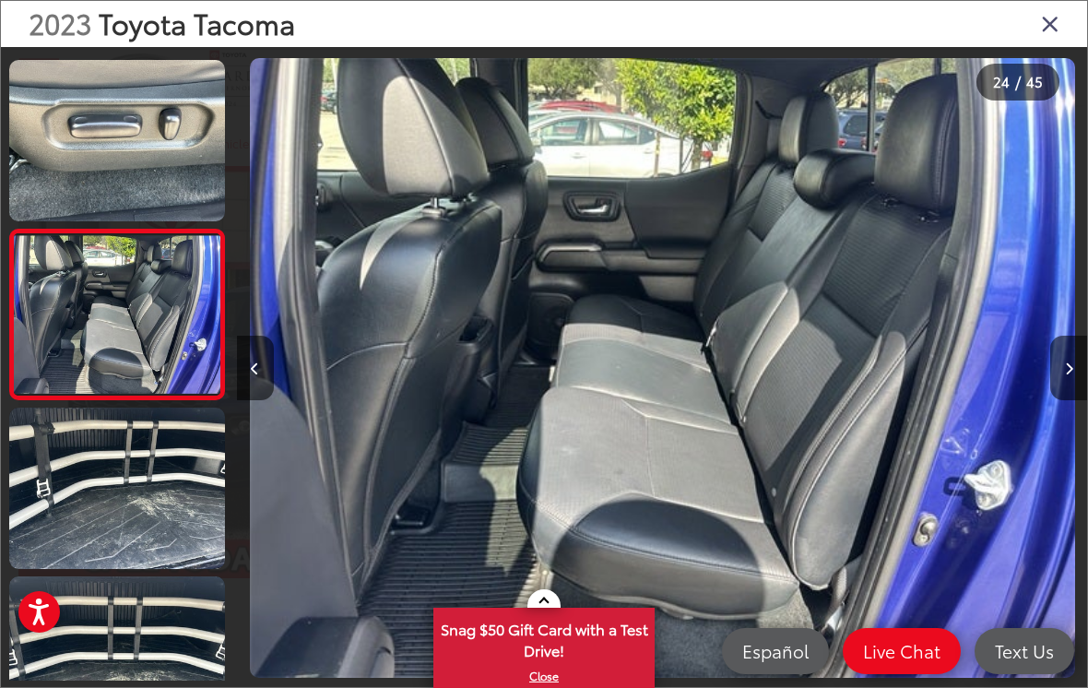
click at [1078, 383] on button "Next image" at bounding box center [1068, 368] width 37 height 65
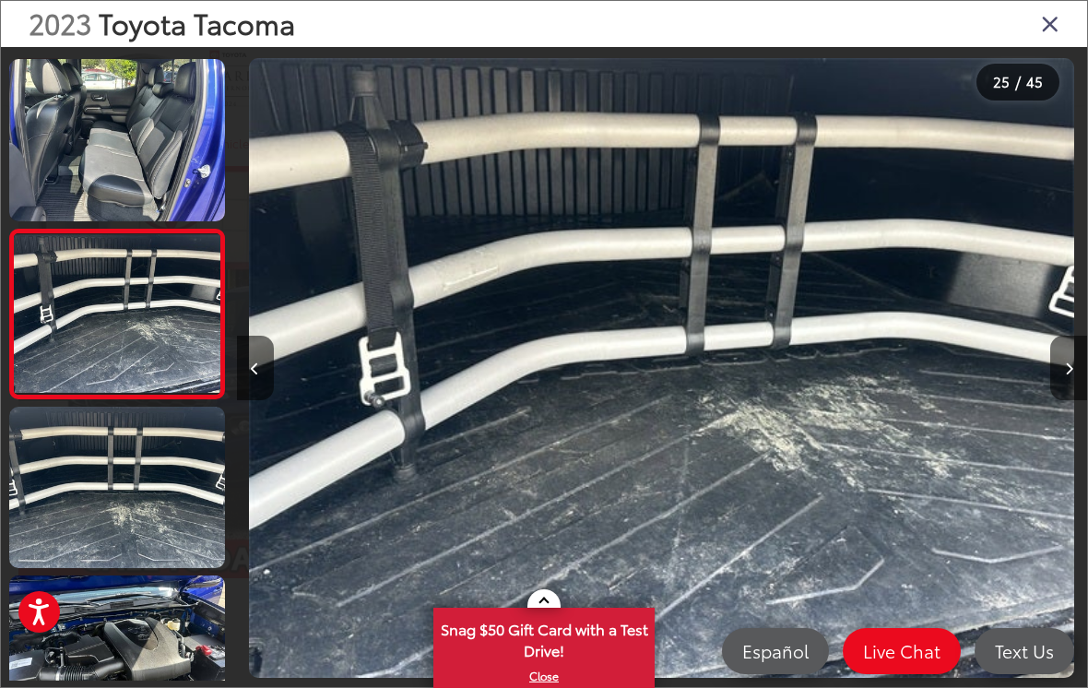
click at [1080, 387] on button "Next image" at bounding box center [1068, 368] width 37 height 65
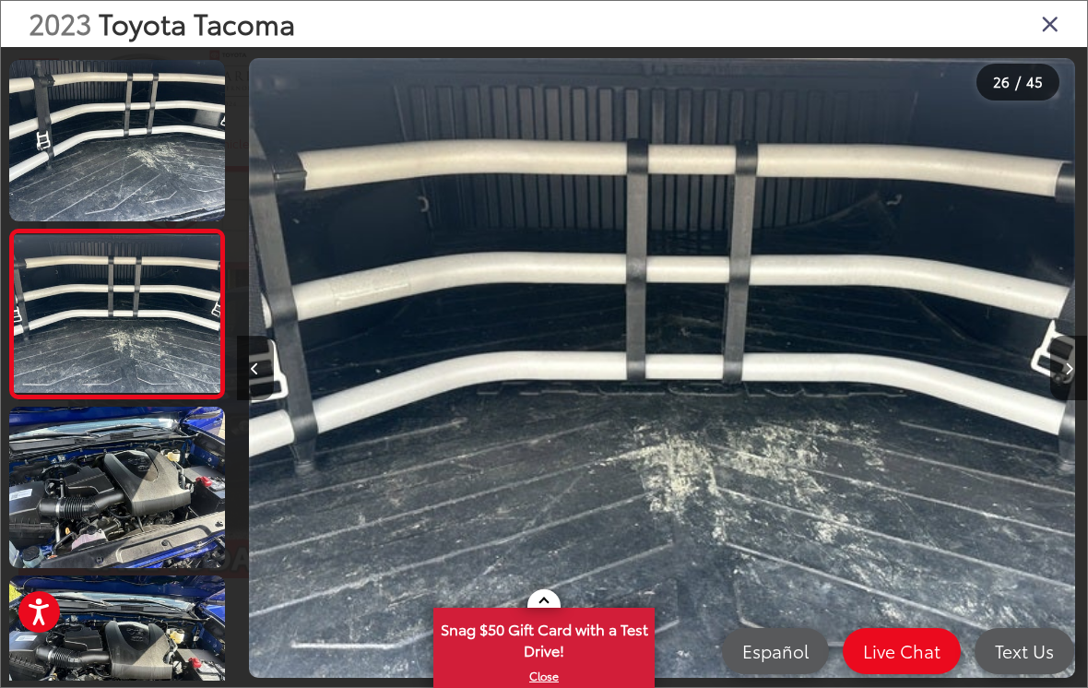
click at [1078, 395] on button "Next image" at bounding box center [1068, 368] width 37 height 65
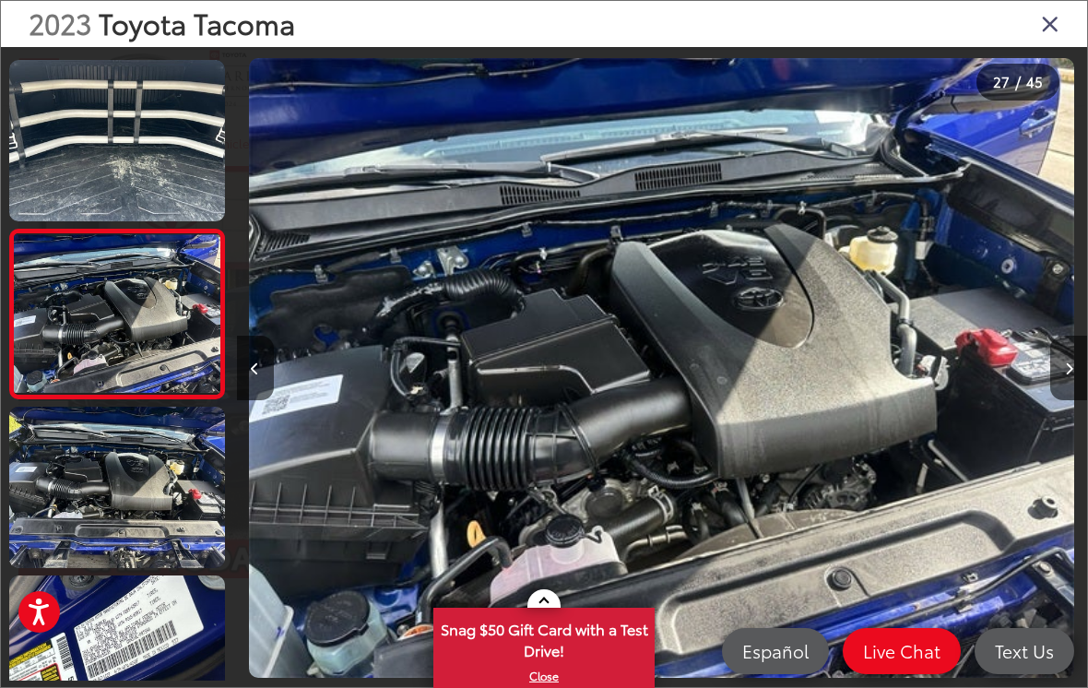
click at [1079, 388] on button "Next image" at bounding box center [1068, 368] width 37 height 65
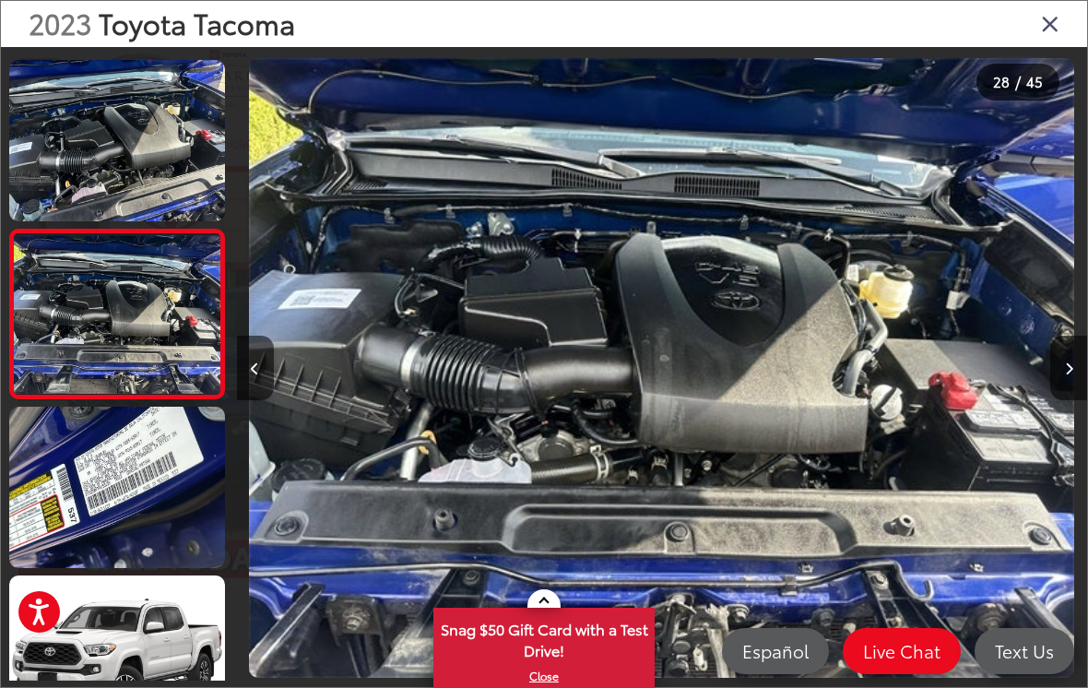
click at [1078, 392] on button "Next image" at bounding box center [1068, 368] width 37 height 65
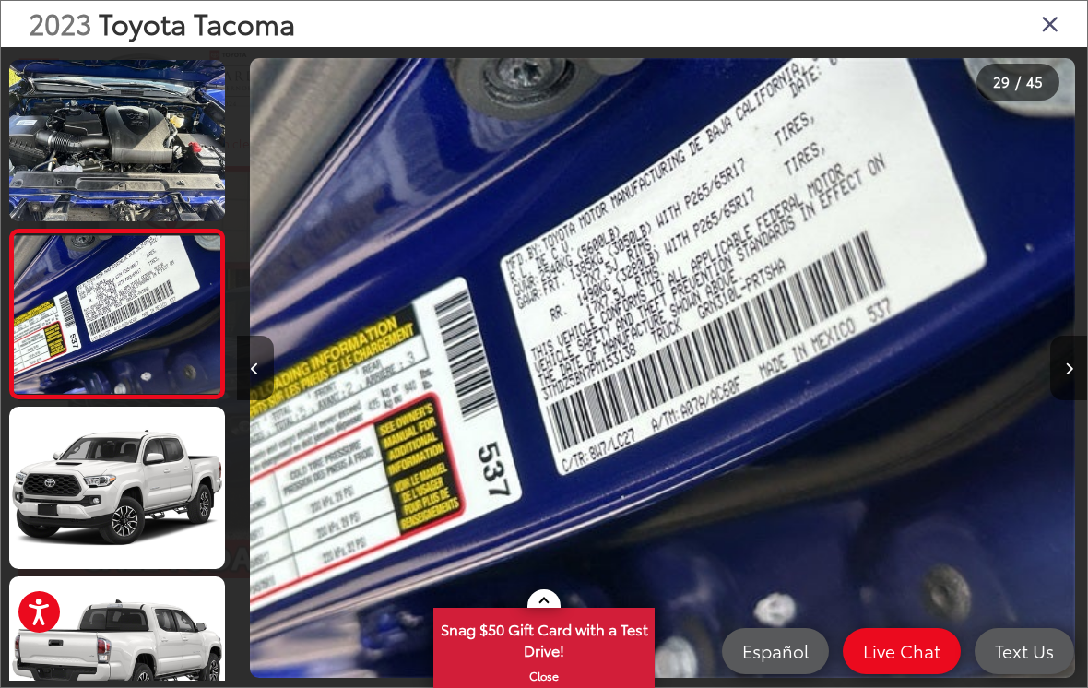
click at [1078, 395] on button "Next image" at bounding box center [1068, 368] width 37 height 65
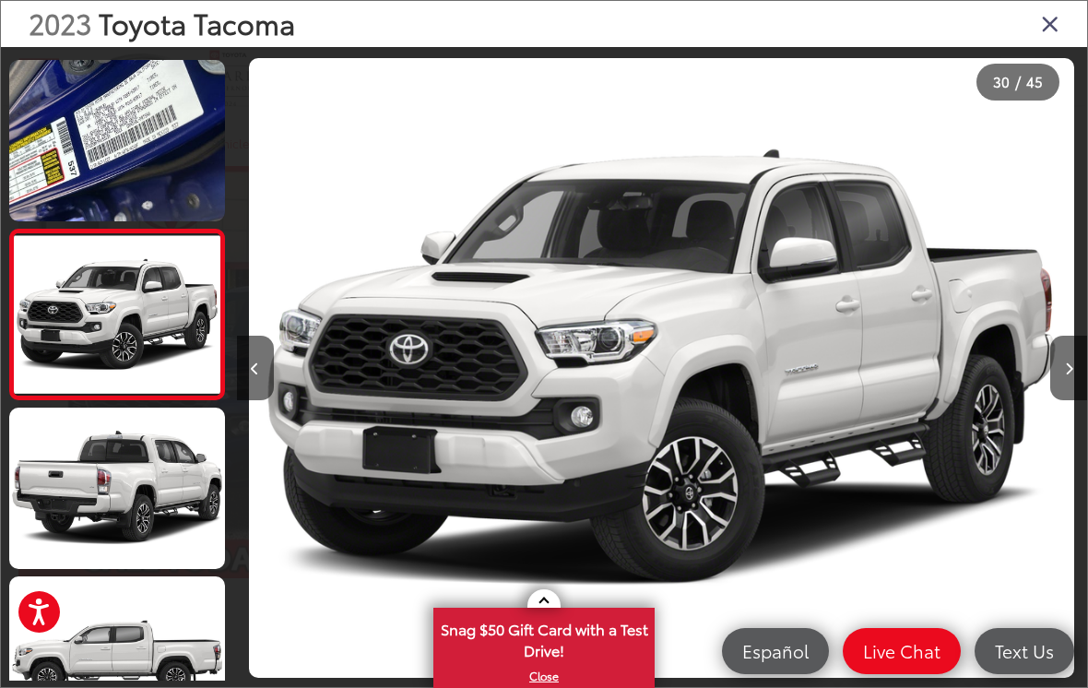
click at [1056, 32] on icon "Close gallery" at bounding box center [1050, 23] width 18 height 24
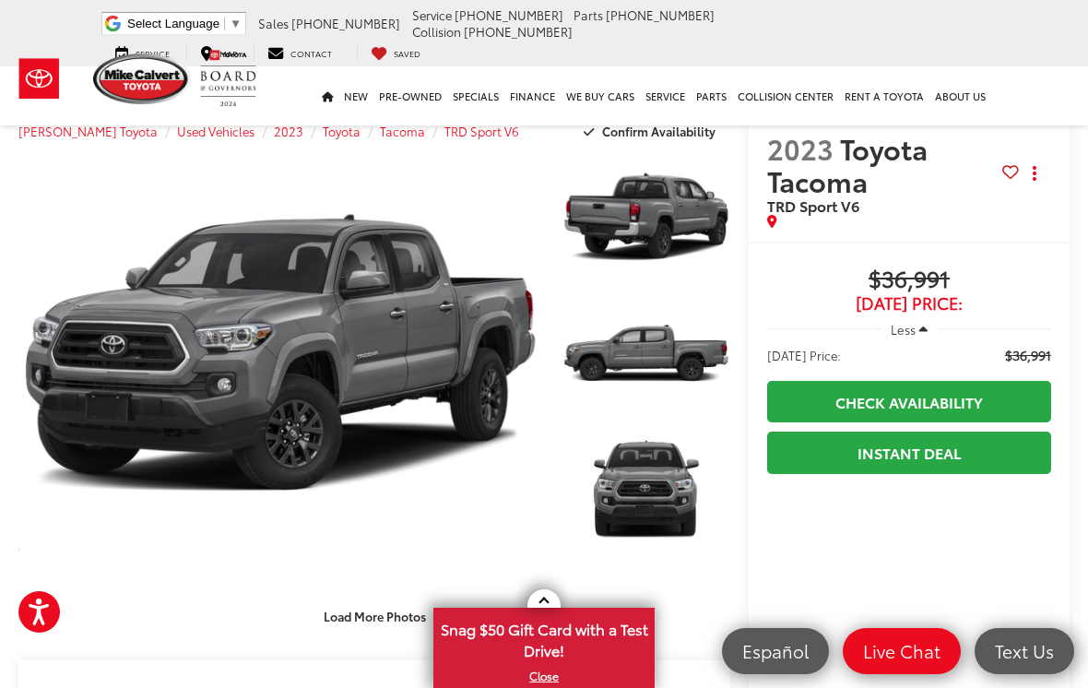
scroll to position [9, 0]
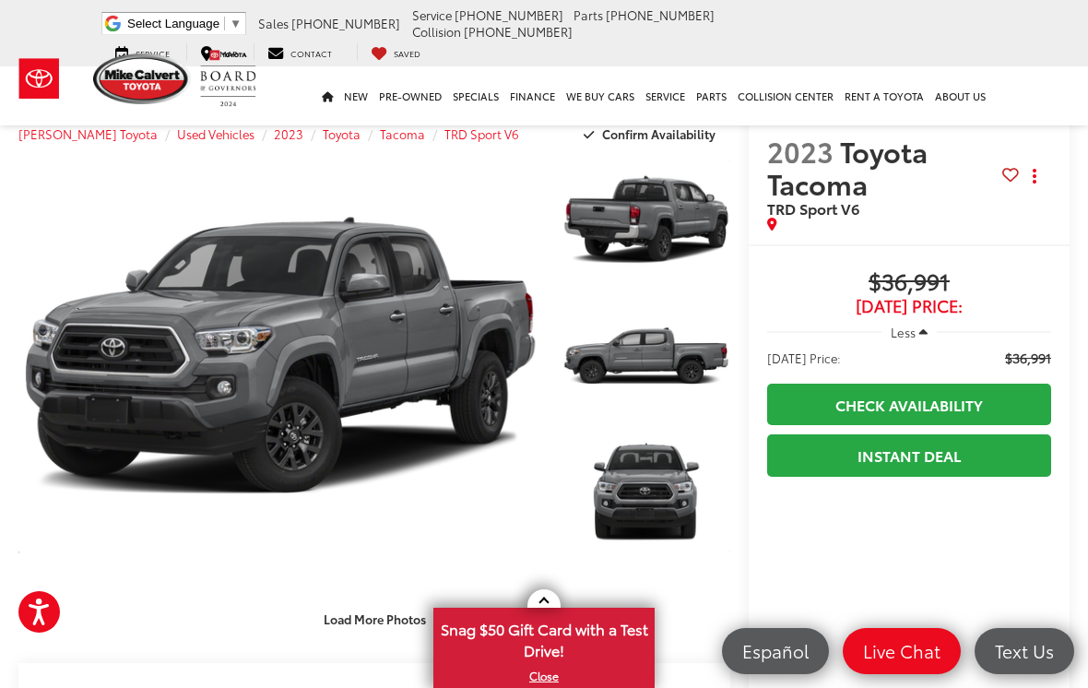
click at [431, 384] on link "Expand Photo 0" at bounding box center [280, 356] width 524 height 398
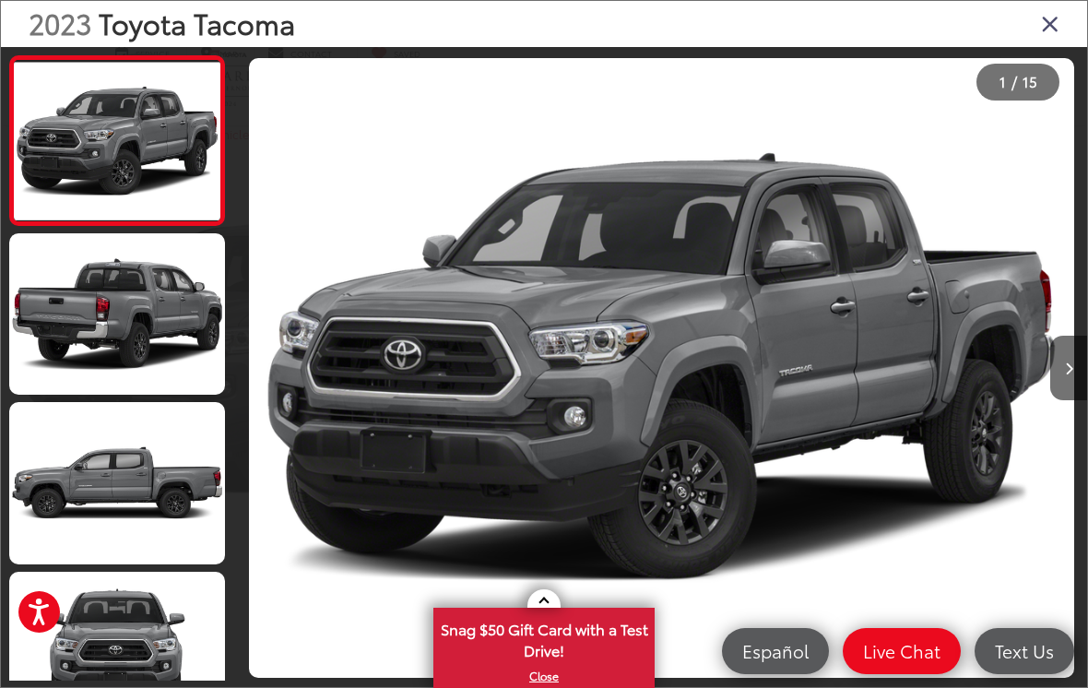
click at [1078, 398] on button "Next image" at bounding box center [1068, 368] width 37 height 65
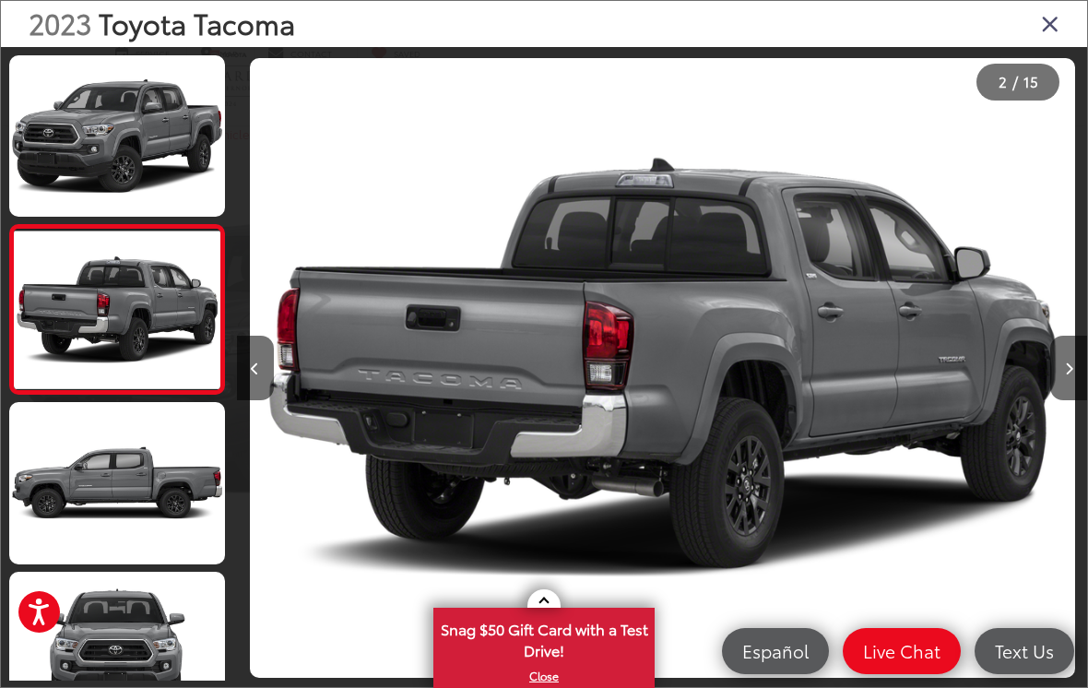
click at [1077, 393] on button "Next image" at bounding box center [1068, 368] width 37 height 65
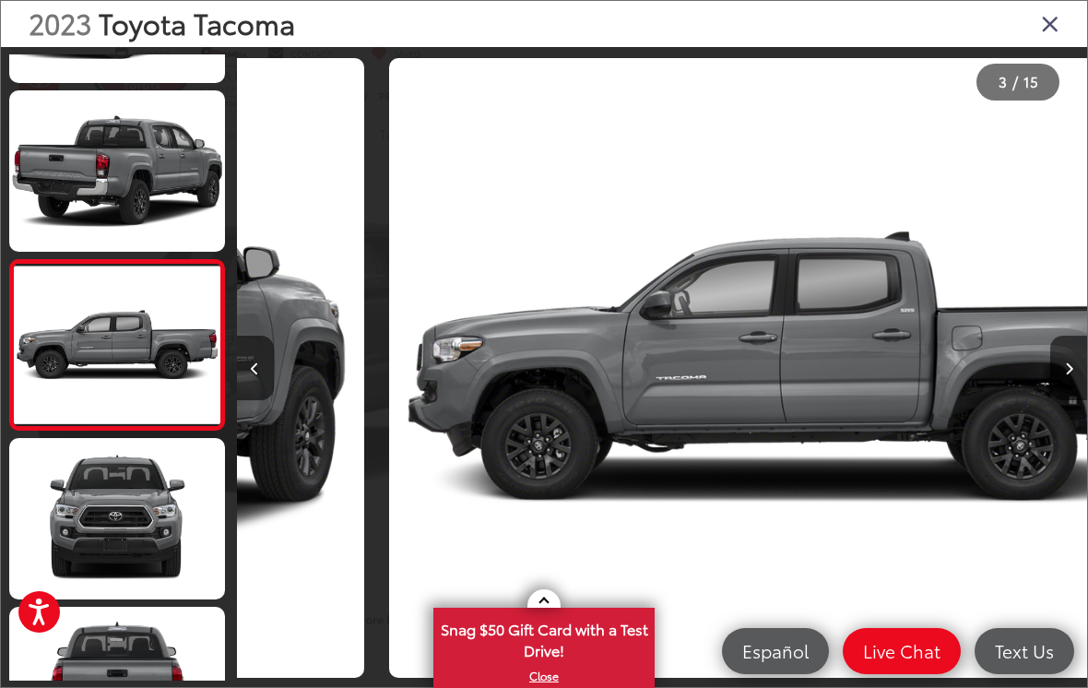
scroll to position [0, 1701]
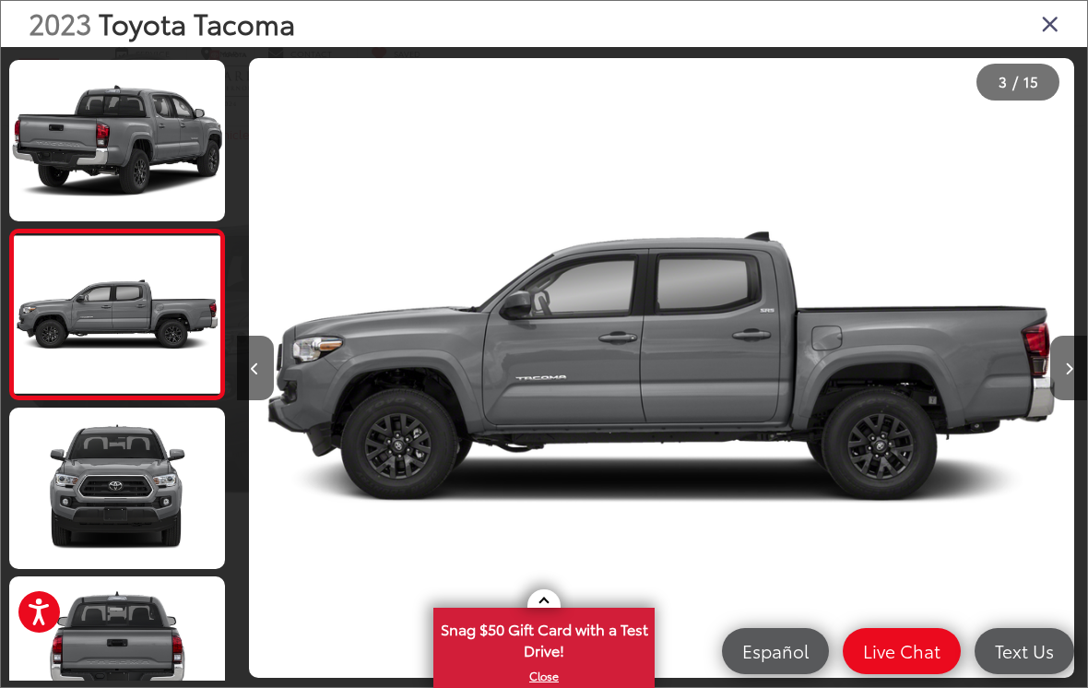
click at [1071, 395] on button "Next image" at bounding box center [1068, 368] width 37 height 65
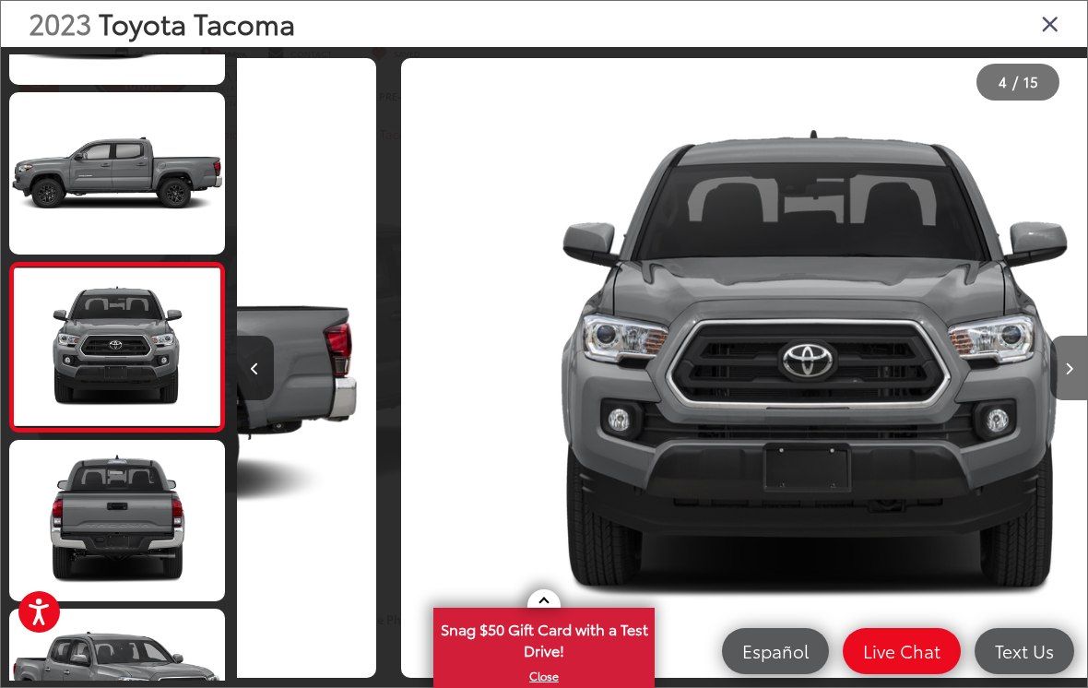
scroll to position [334, 0]
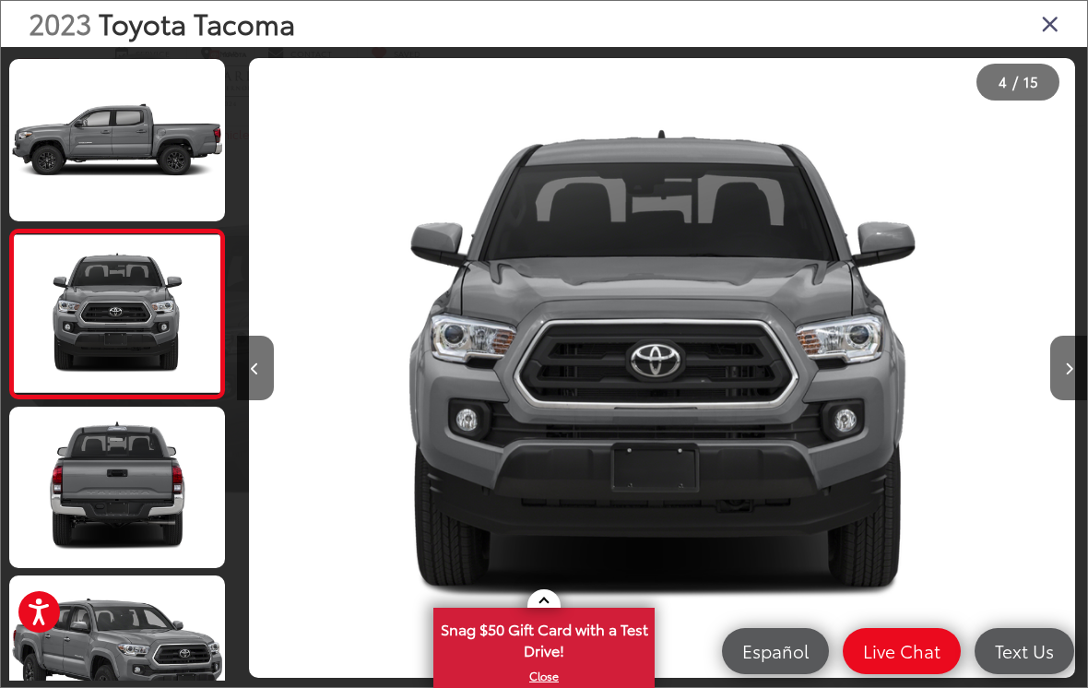
click at [1073, 393] on button "Next image" at bounding box center [1068, 368] width 37 height 65
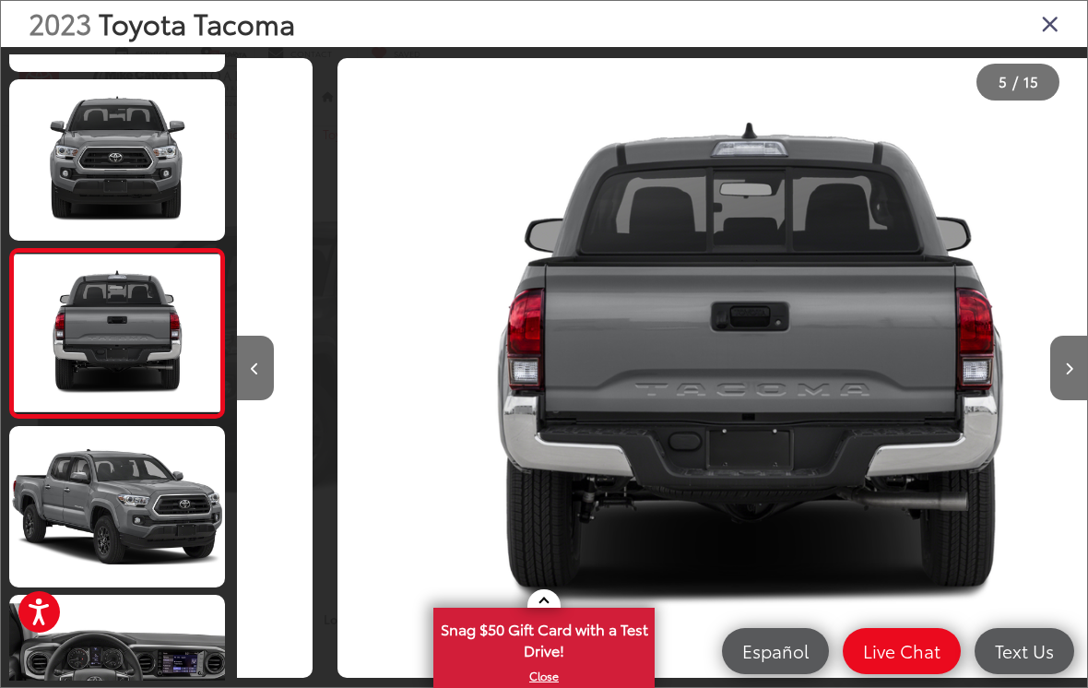
scroll to position [502, 0]
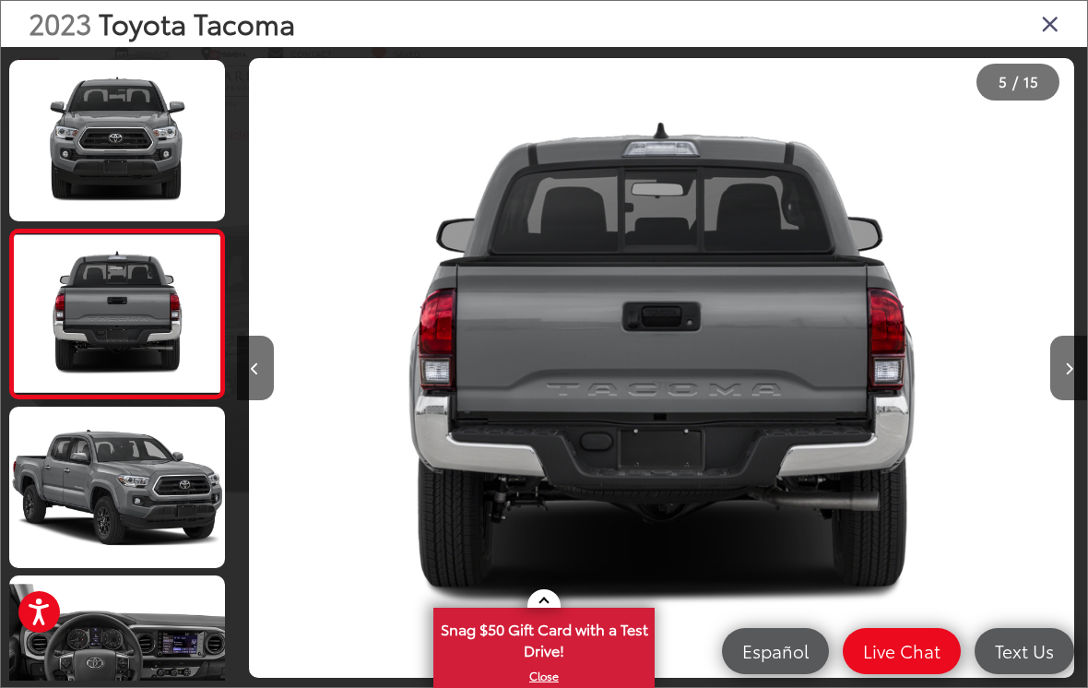
click at [1071, 375] on icon "Next image" at bounding box center [1069, 368] width 8 height 13
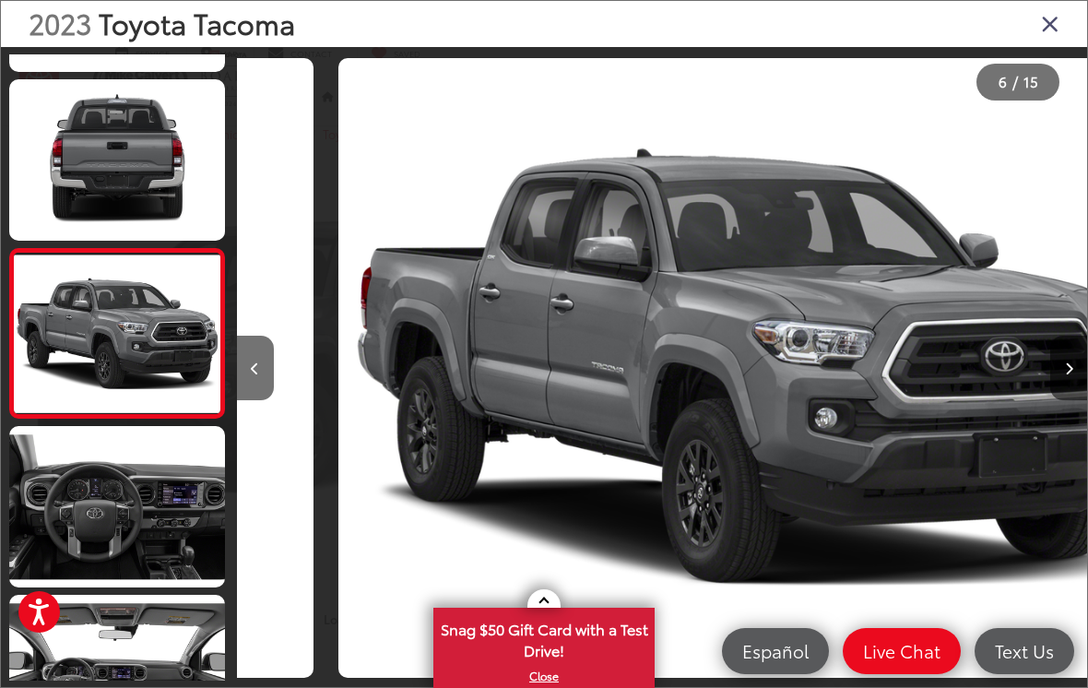
scroll to position [0, 4251]
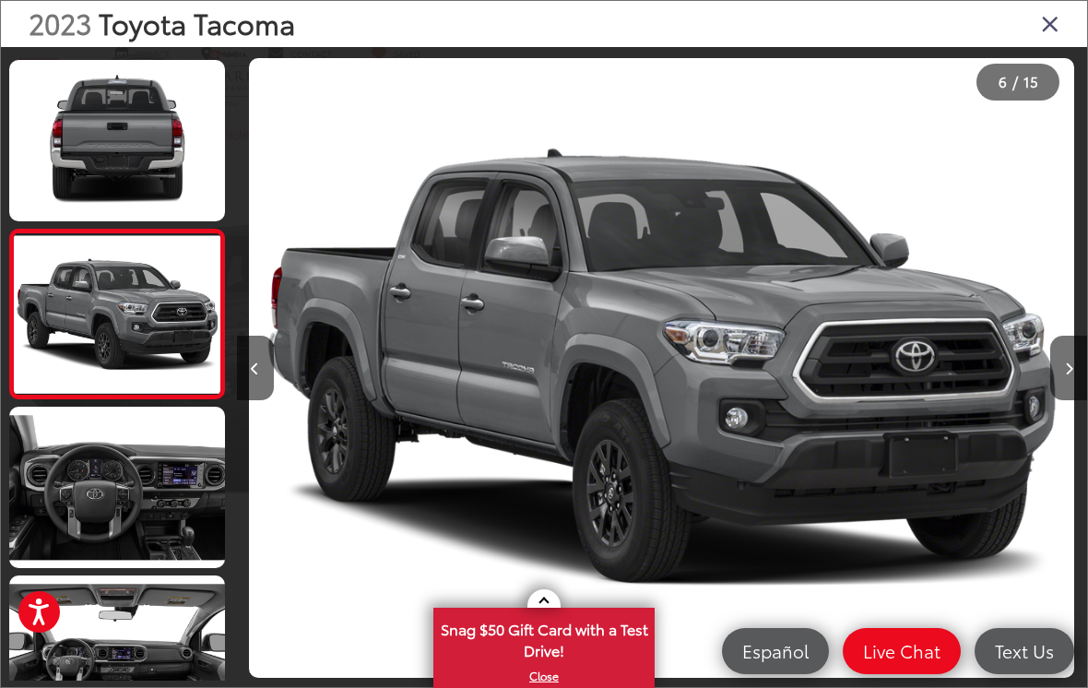
click at [1066, 393] on button "Next image" at bounding box center [1068, 368] width 37 height 65
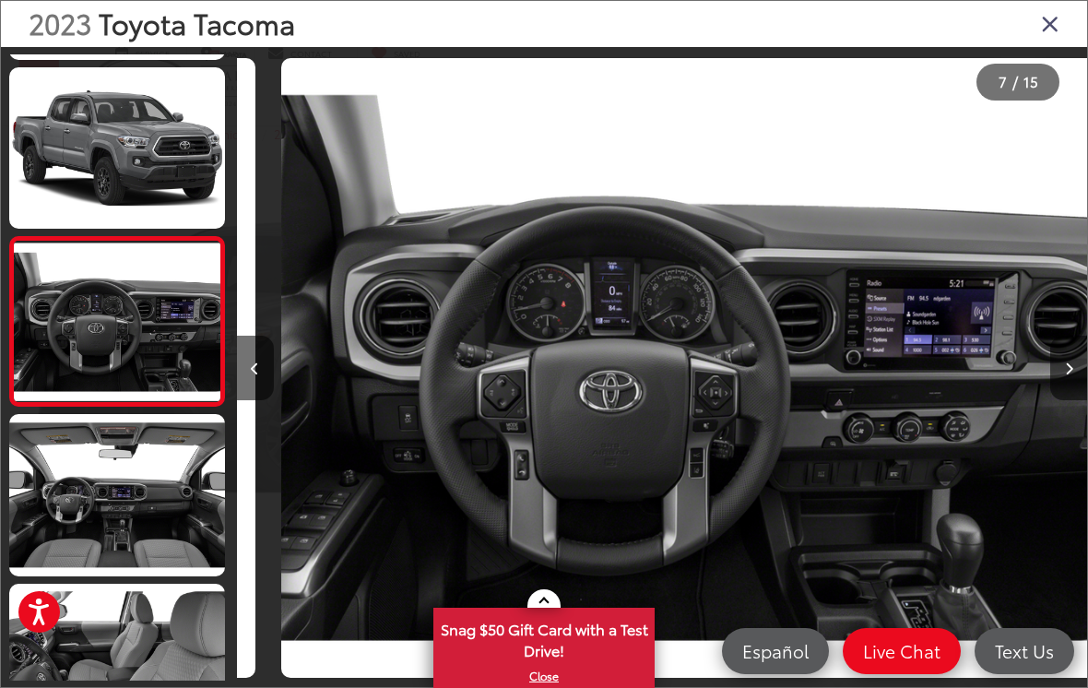
scroll to position [840, 0]
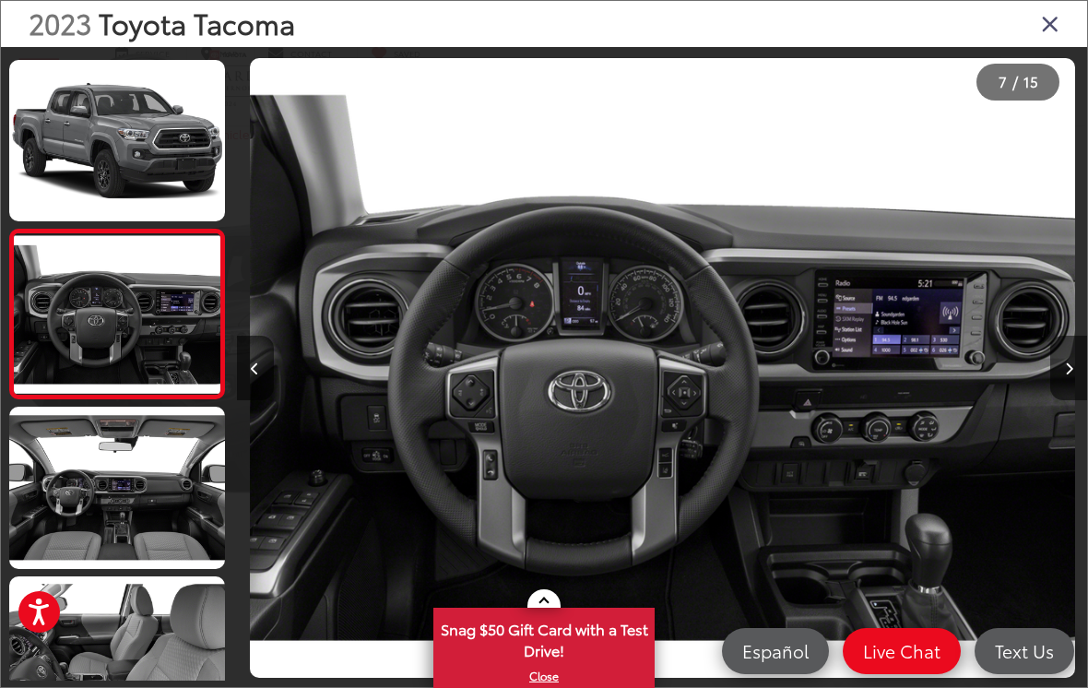
click at [1064, 393] on button "Next image" at bounding box center [1068, 368] width 37 height 65
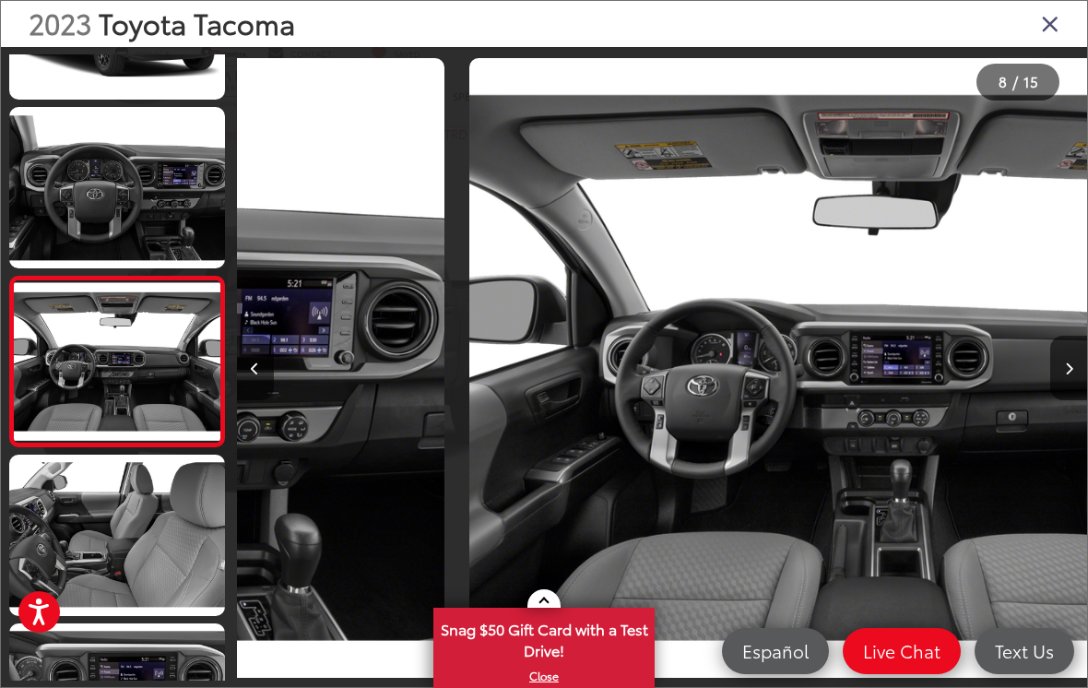
scroll to position [1008, 0]
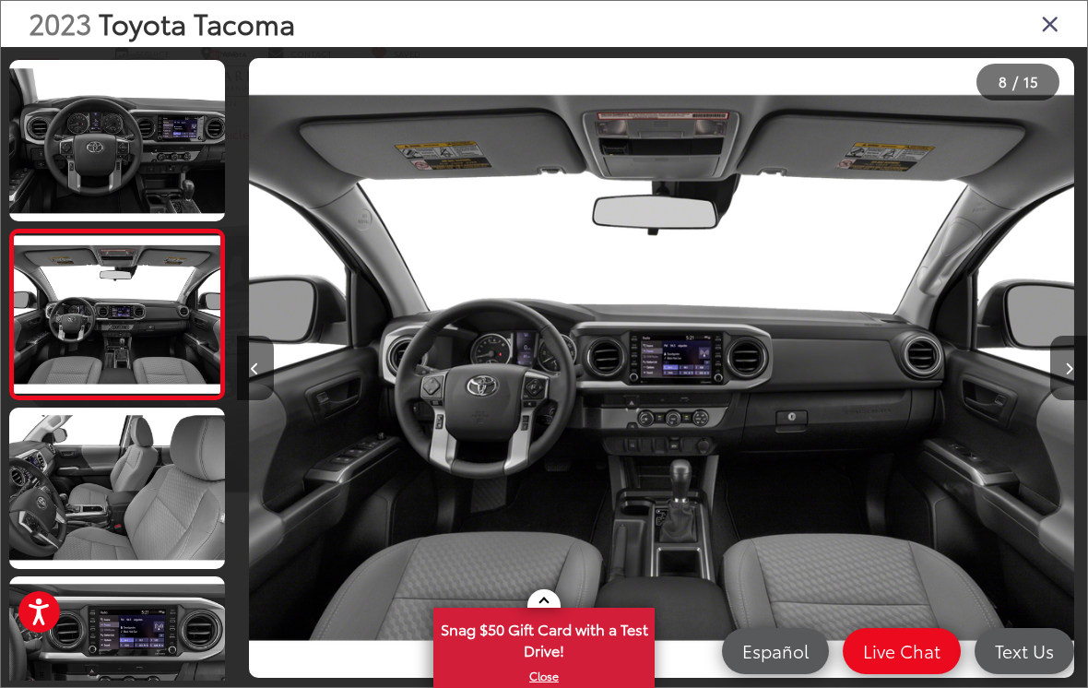
click at [1070, 375] on icon "Next image" at bounding box center [1069, 368] width 8 height 13
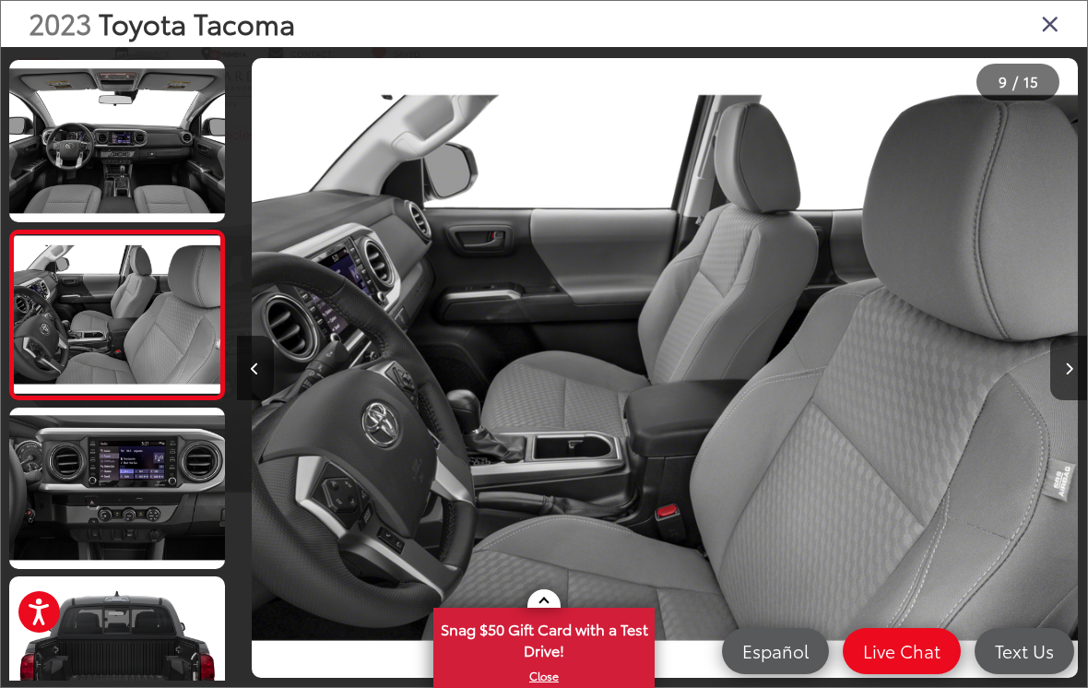
scroll to position [0, 6802]
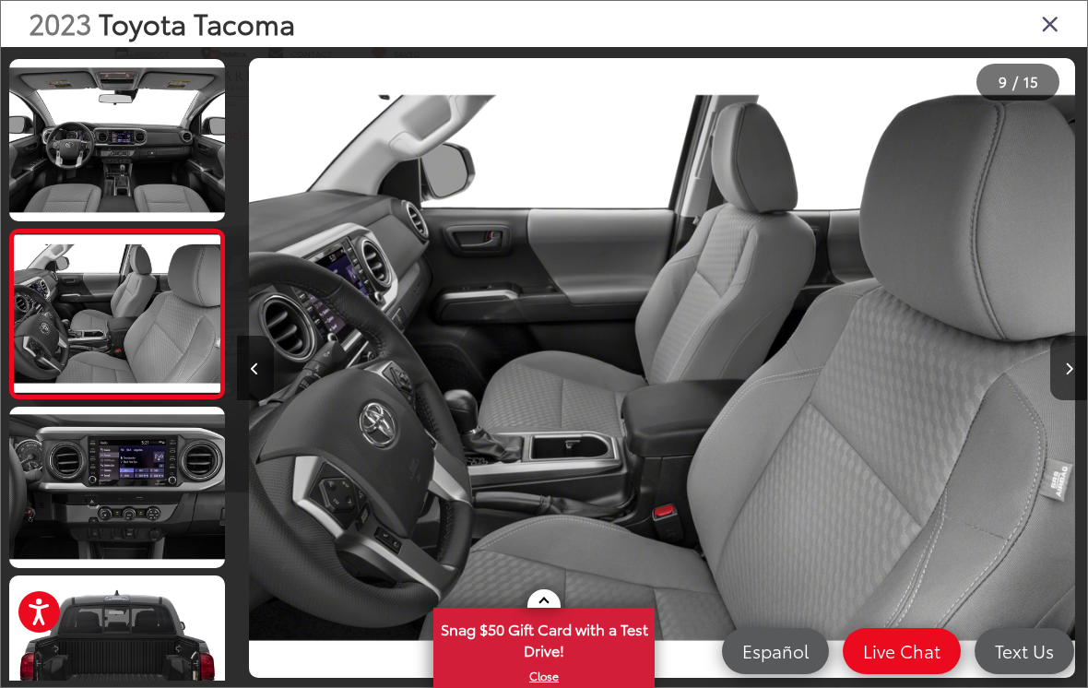
click at [1058, 28] on icon "Close gallery" at bounding box center [1050, 23] width 18 height 24
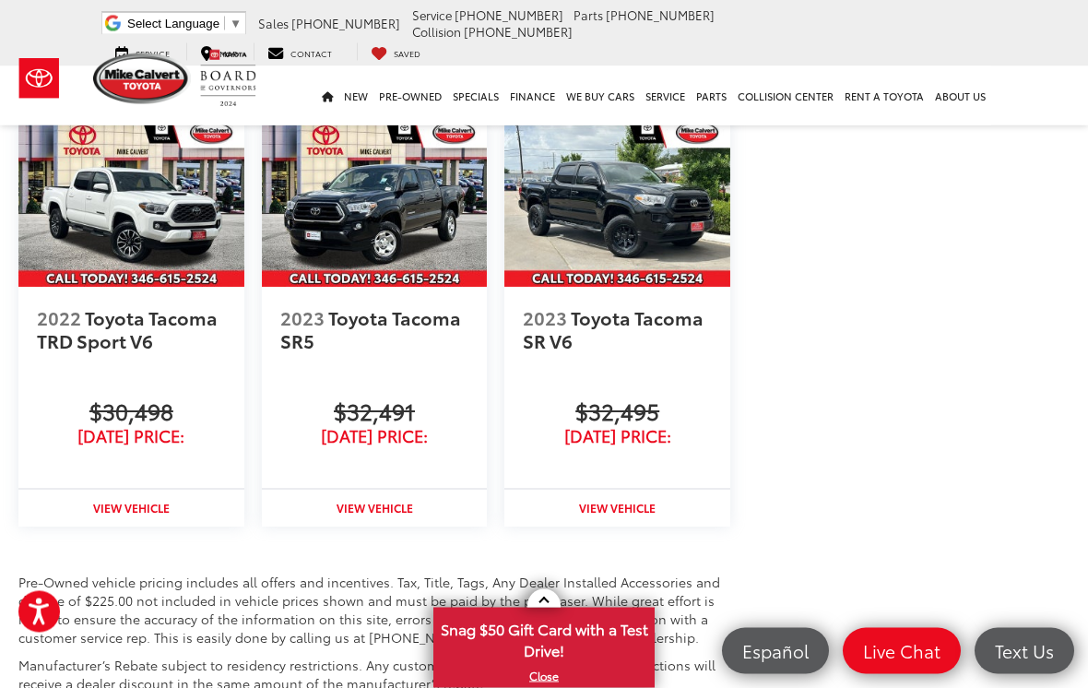
scroll to position [0, 0]
